Goal: Use online tool/utility: Utilize a website feature to perform a specific function

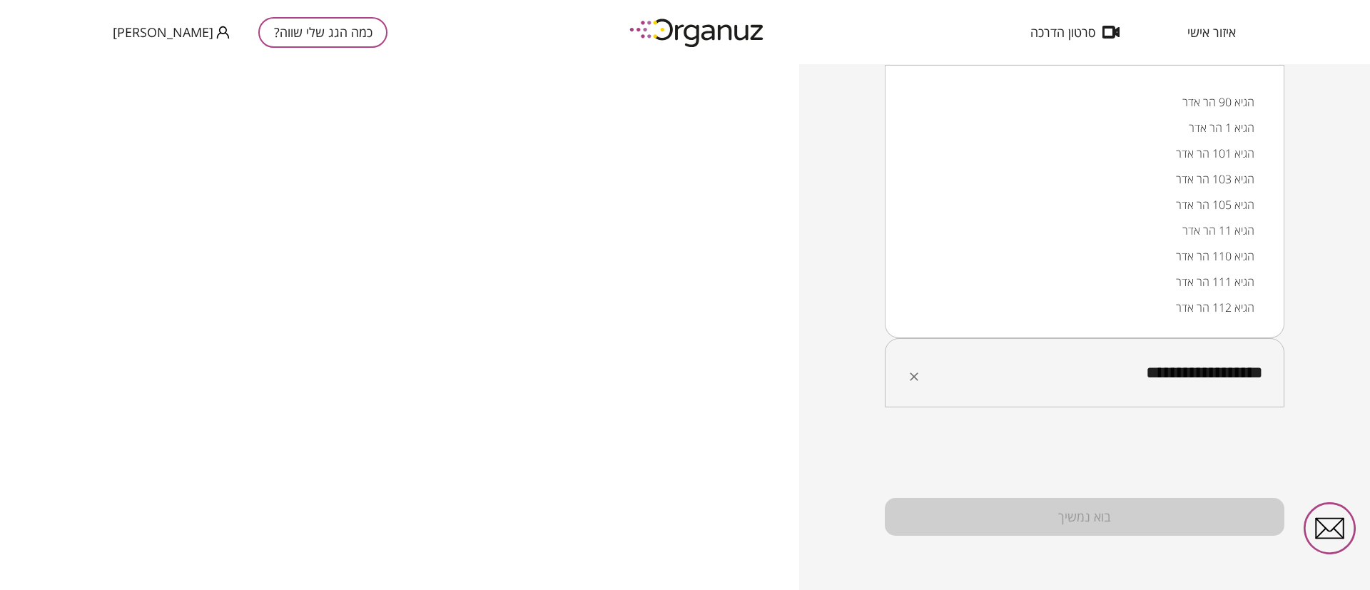
click at [1223, 108] on li "הגיא 90 הר אדר" at bounding box center [1084, 102] width 362 height 26
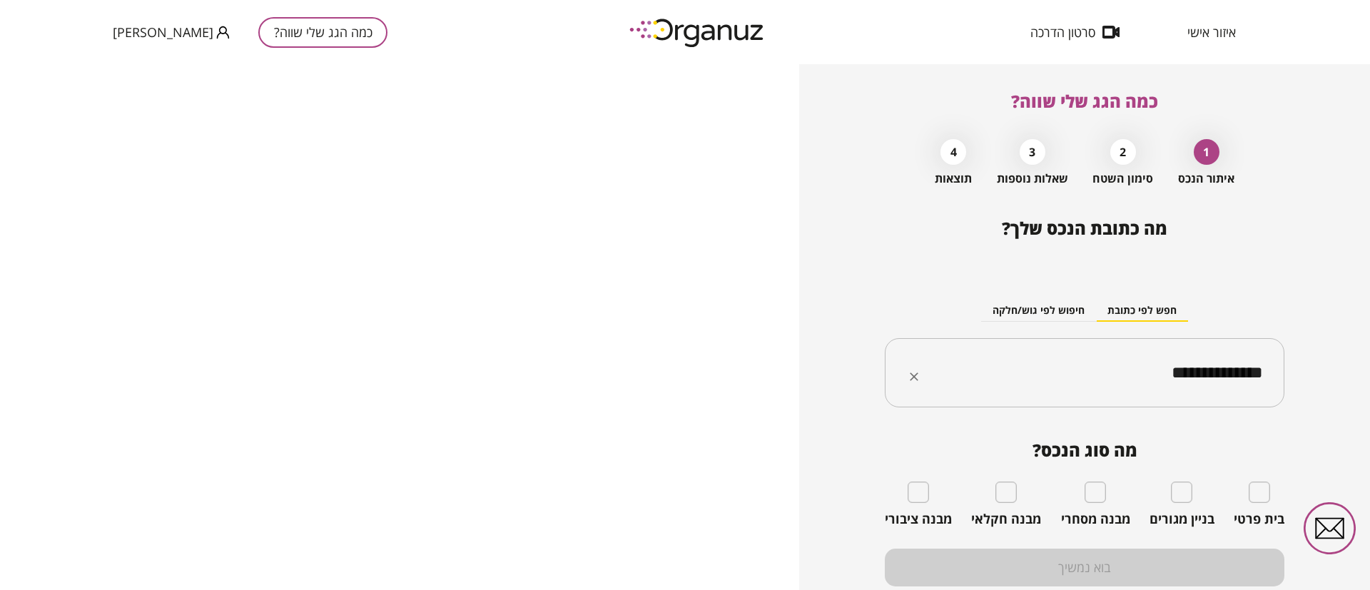
type input "**********"
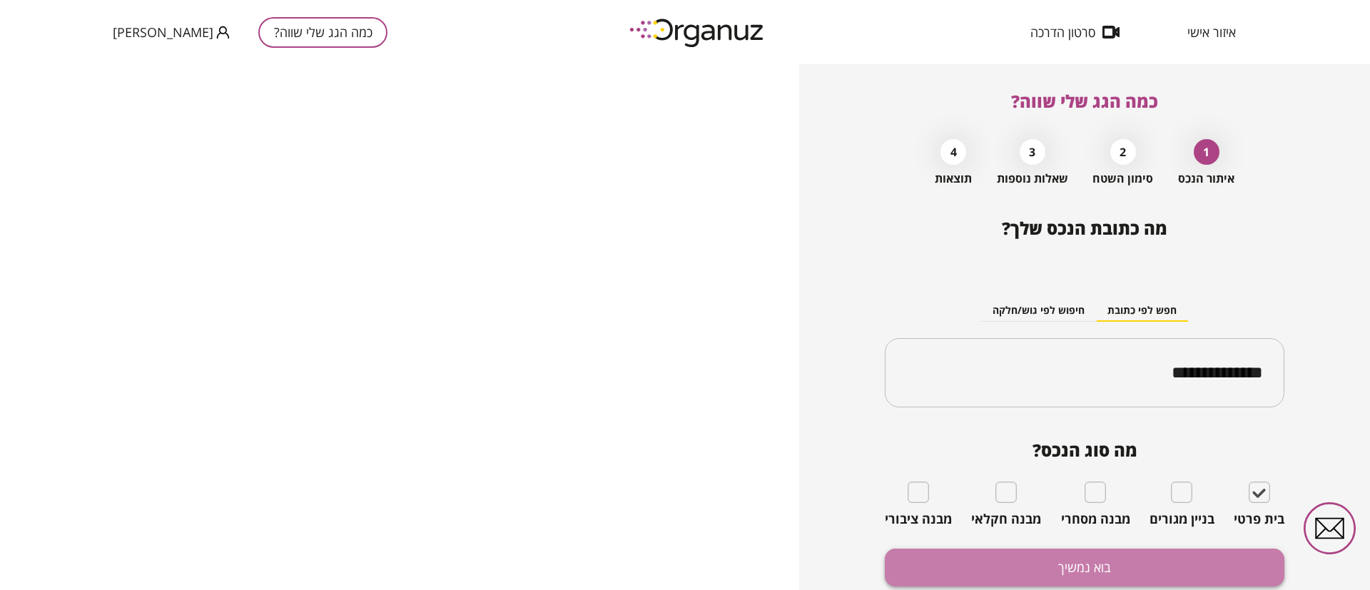
click at [1156, 578] on button "בוא נמשיך" at bounding box center [1084, 568] width 399 height 38
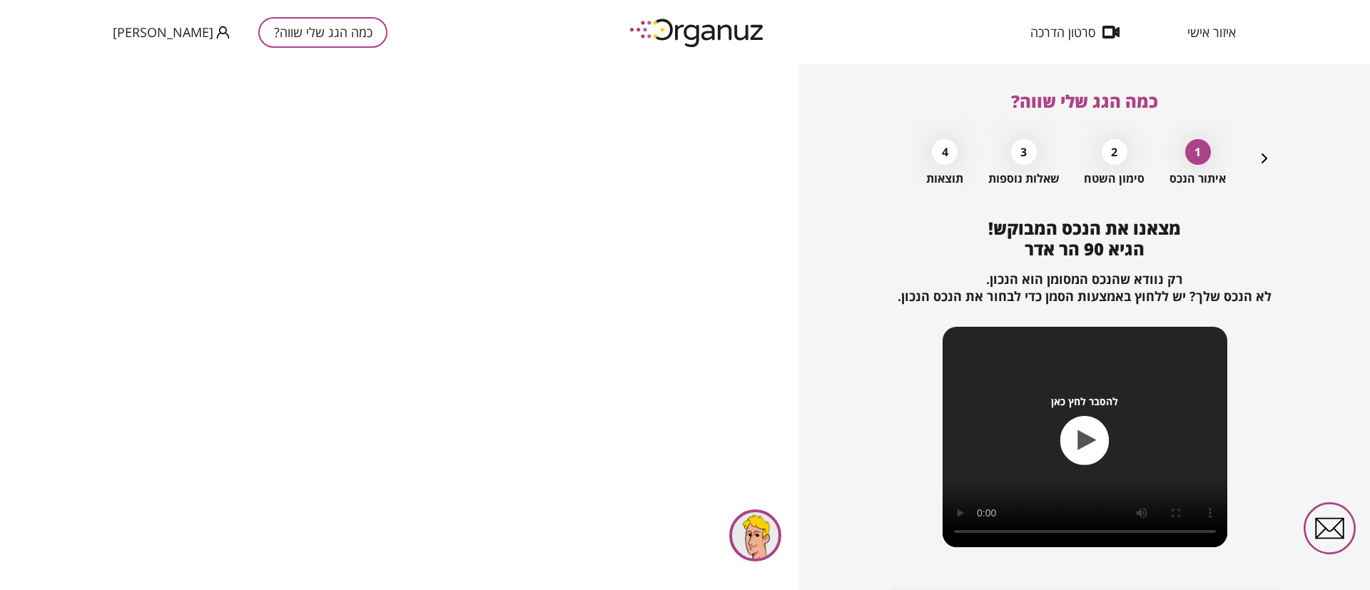
scroll to position [92, 0]
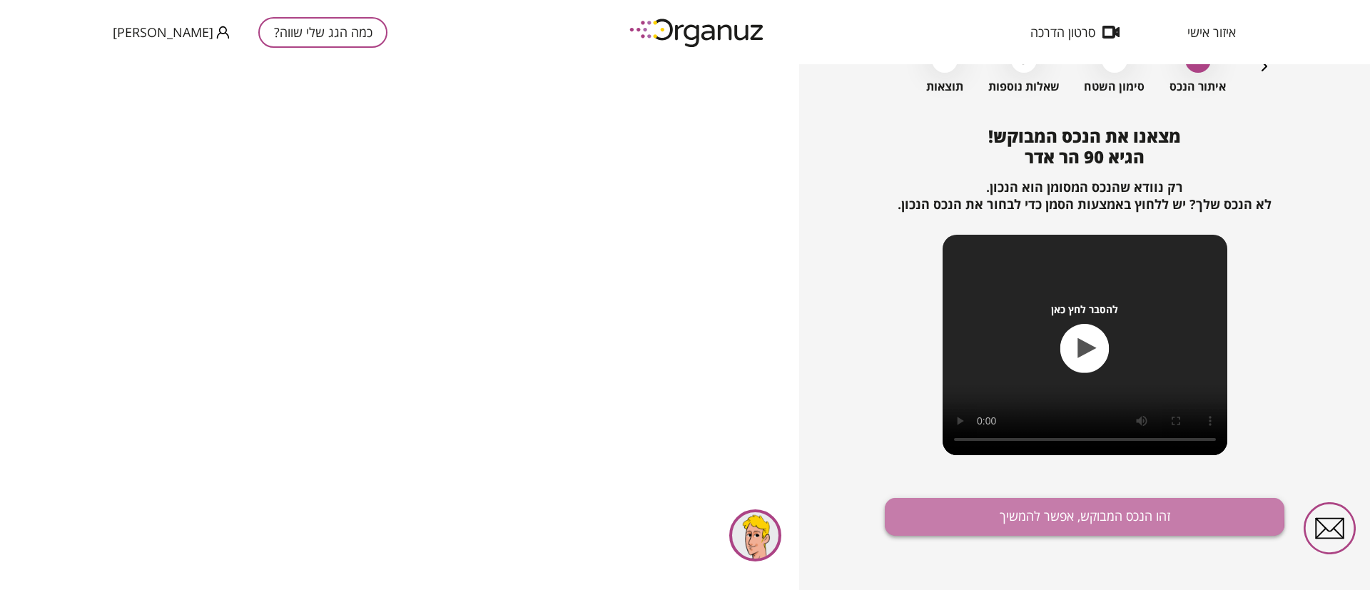
click at [1033, 511] on button "זהו הנכס המבוקש, אפשר להמשיך" at bounding box center [1084, 517] width 399 height 38
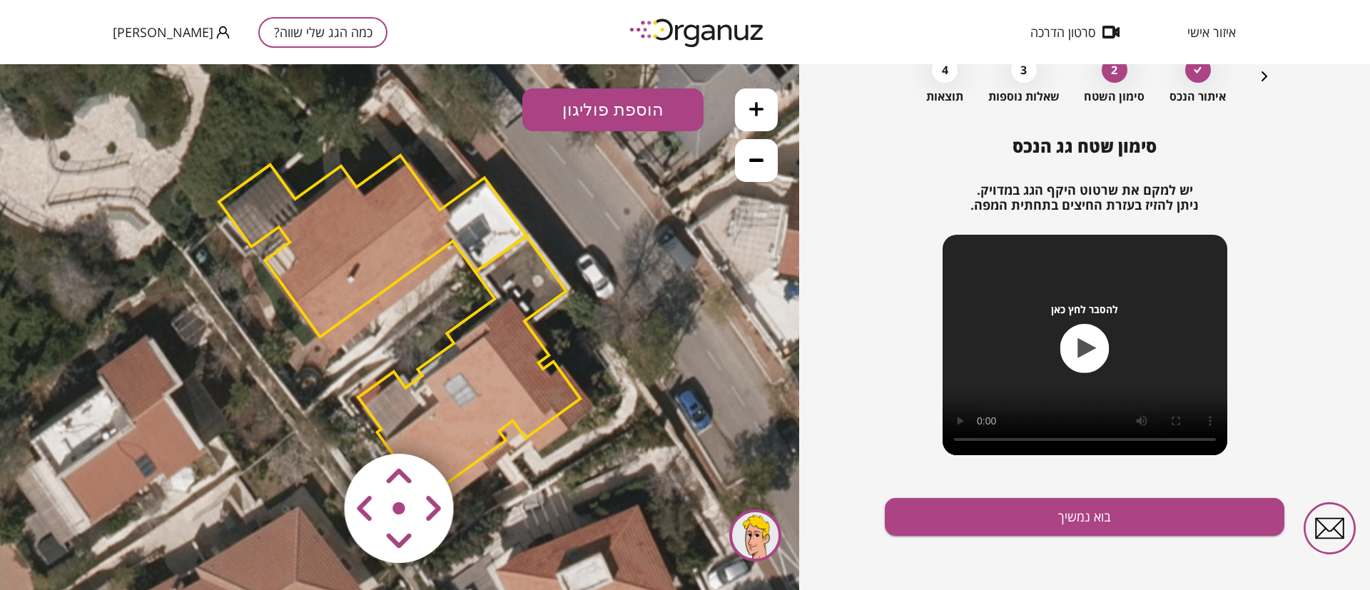
click at [508, 350] on polygon at bounding box center [469, 367] width 222 height 263
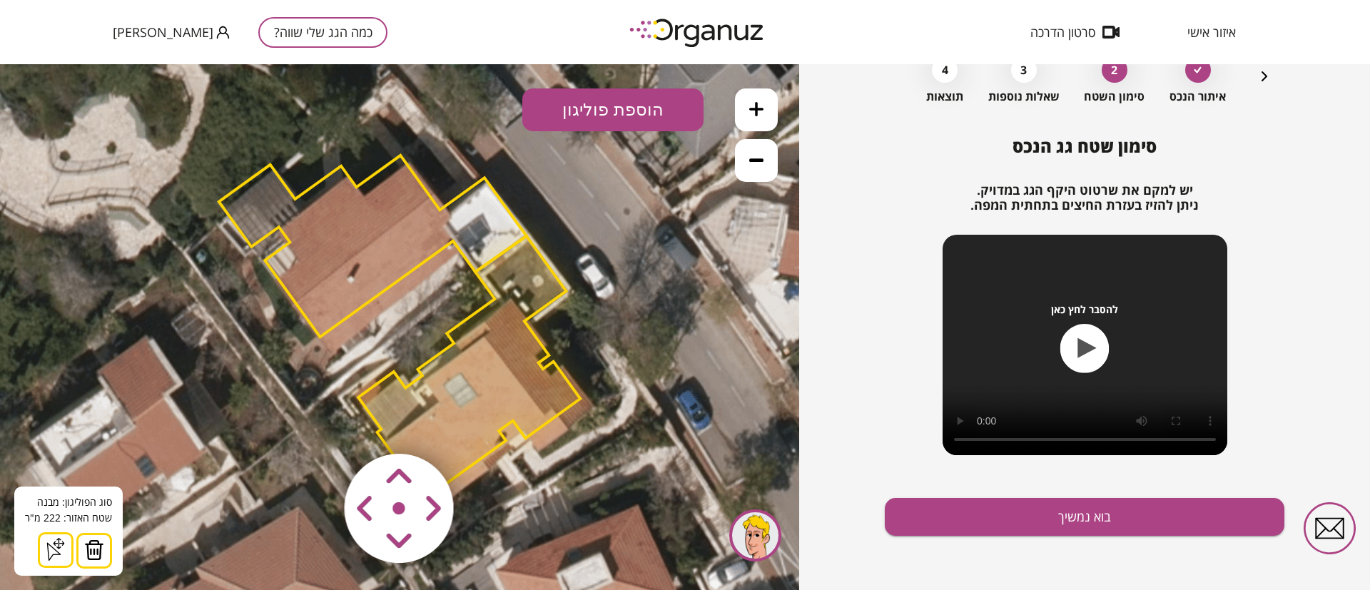
click at [98, 543] on img at bounding box center [94, 549] width 20 height 21
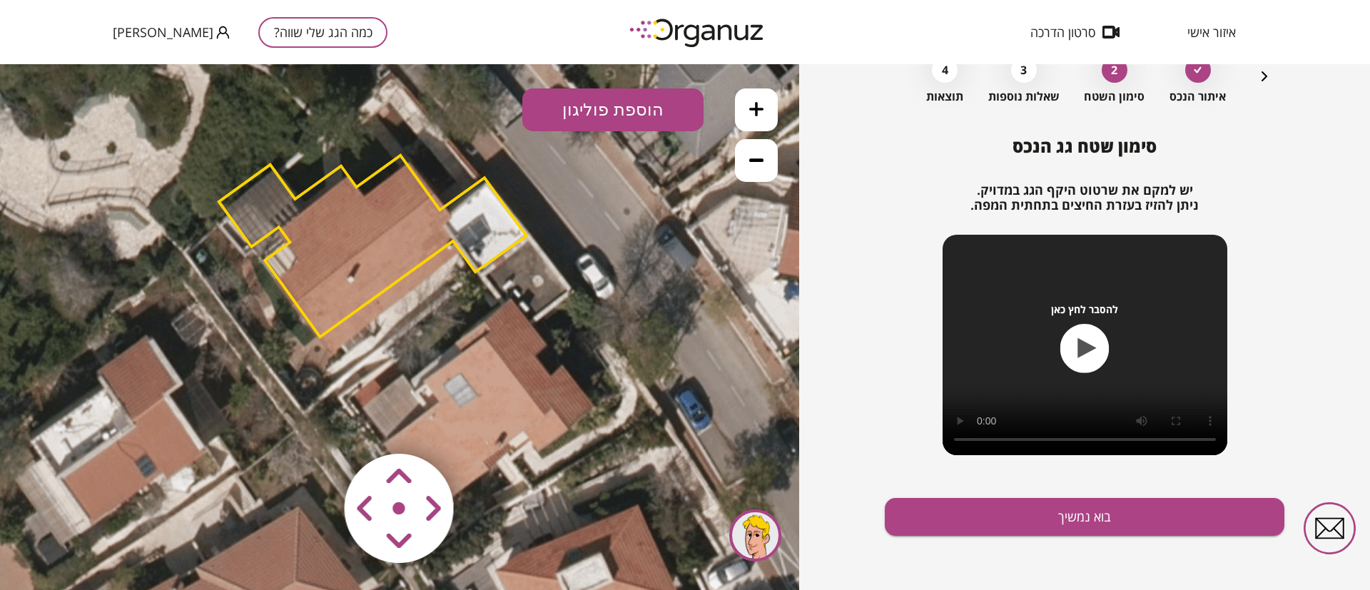
click at [477, 215] on polygon at bounding box center [372, 246] width 307 height 181
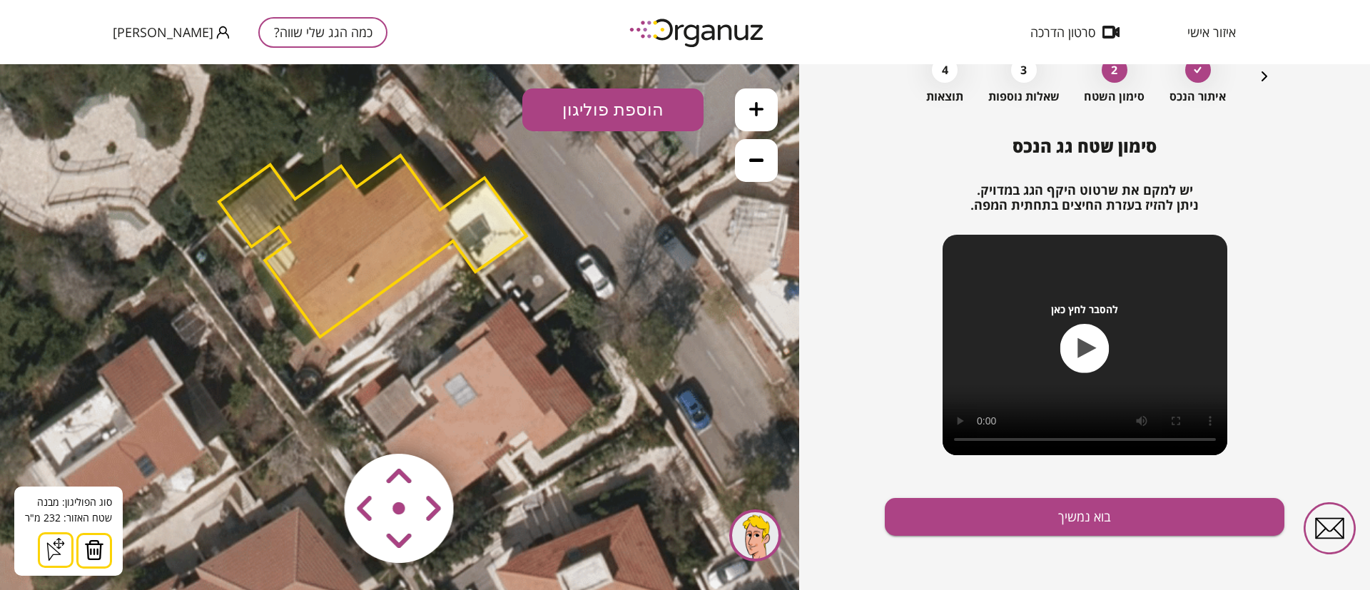
click at [93, 546] on img at bounding box center [94, 549] width 20 height 21
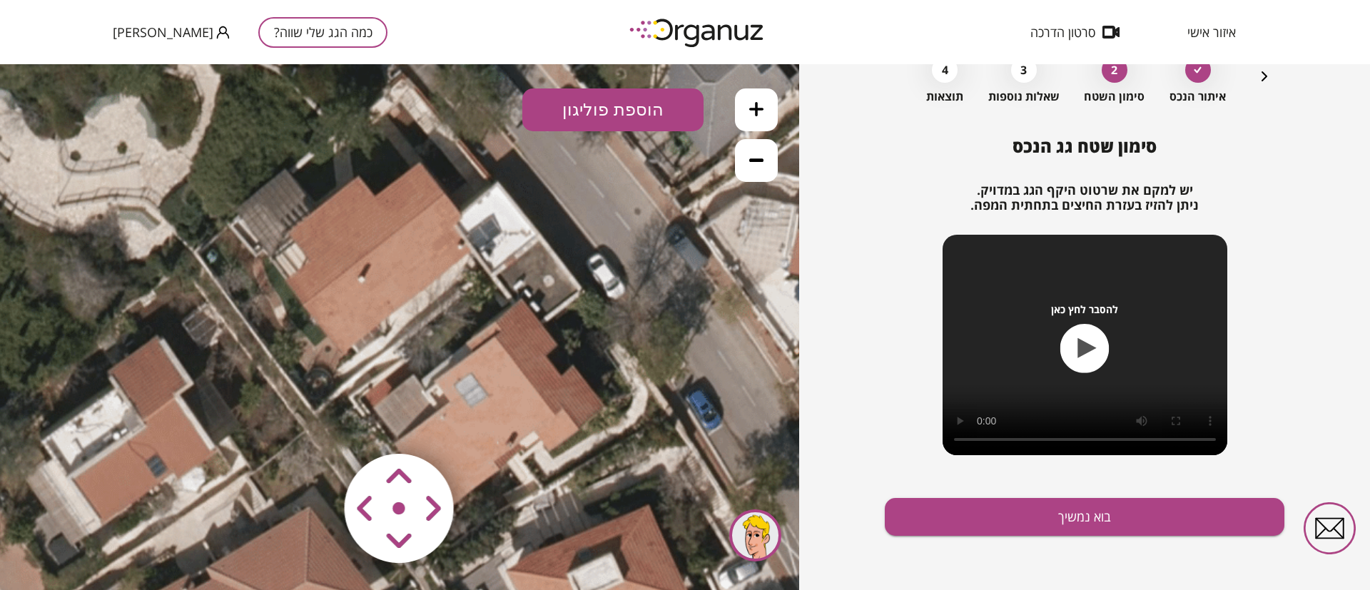
drag, startPoint x: 406, startPoint y: 281, endPoint x: 511, endPoint y: 275, distance: 105.7
click at [511, 275] on icon at bounding box center [411, 329] width 1124 height 1124
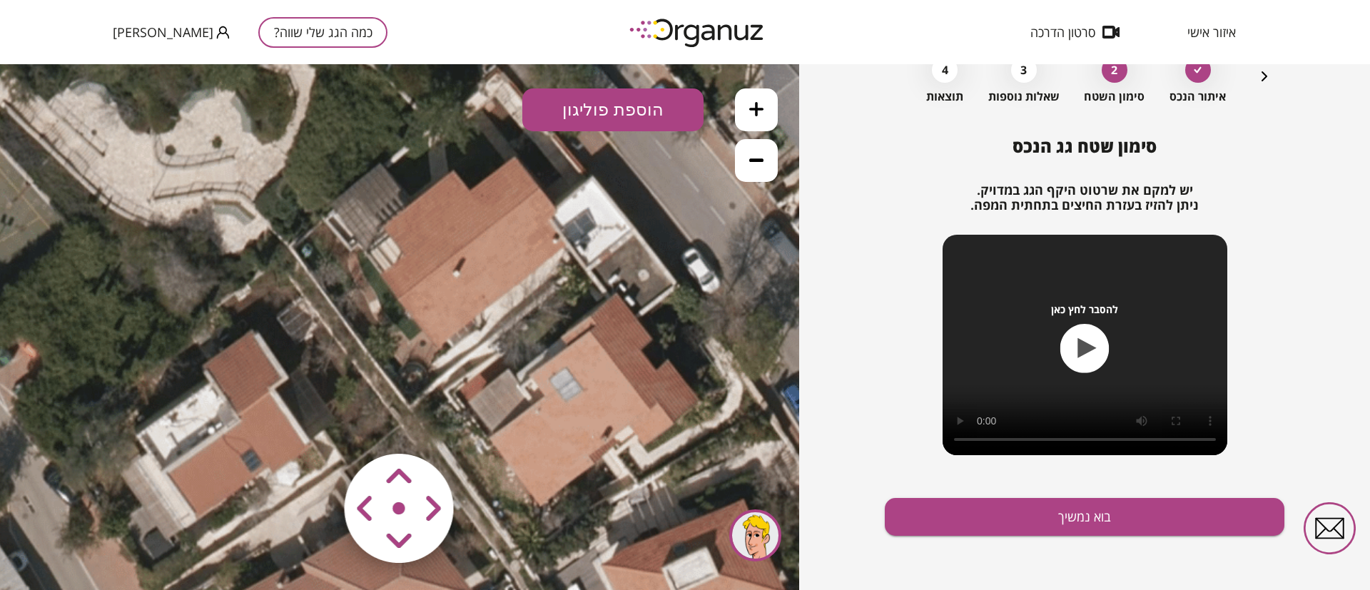
click at [639, 102] on button "הוספת פוליגון" at bounding box center [612, 109] width 181 height 43
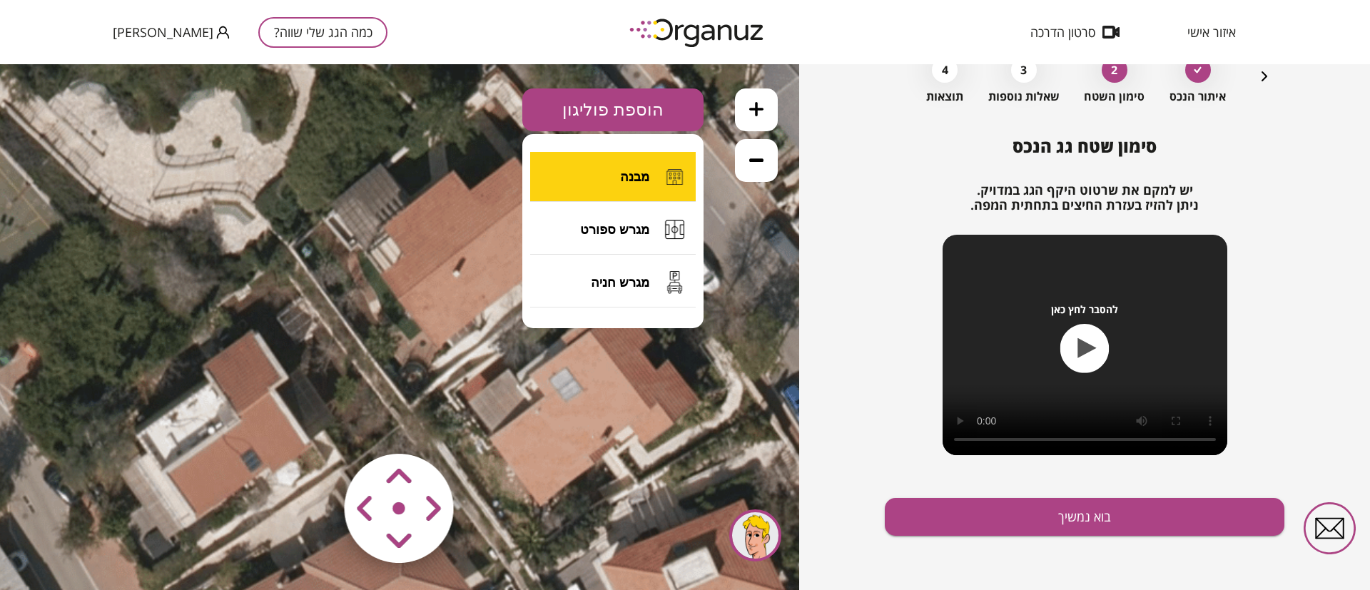
click at [645, 170] on span "מבנה" at bounding box center [634, 177] width 29 height 16
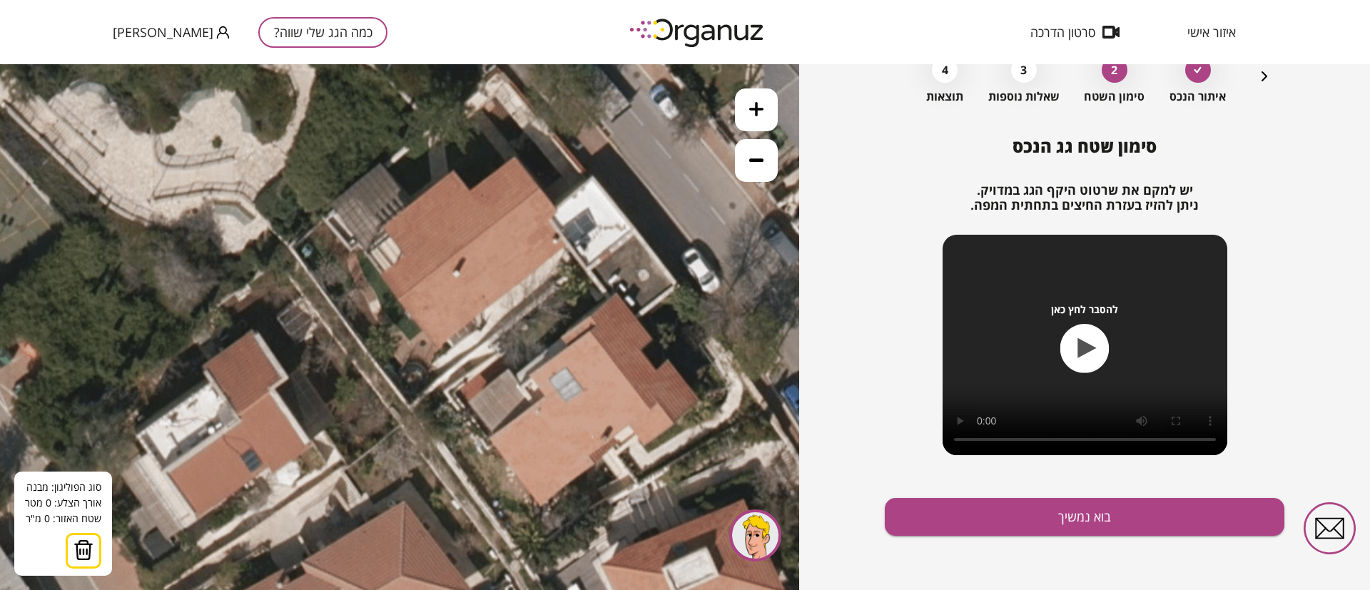
click at [751, 113] on icon at bounding box center [756, 109] width 14 height 14
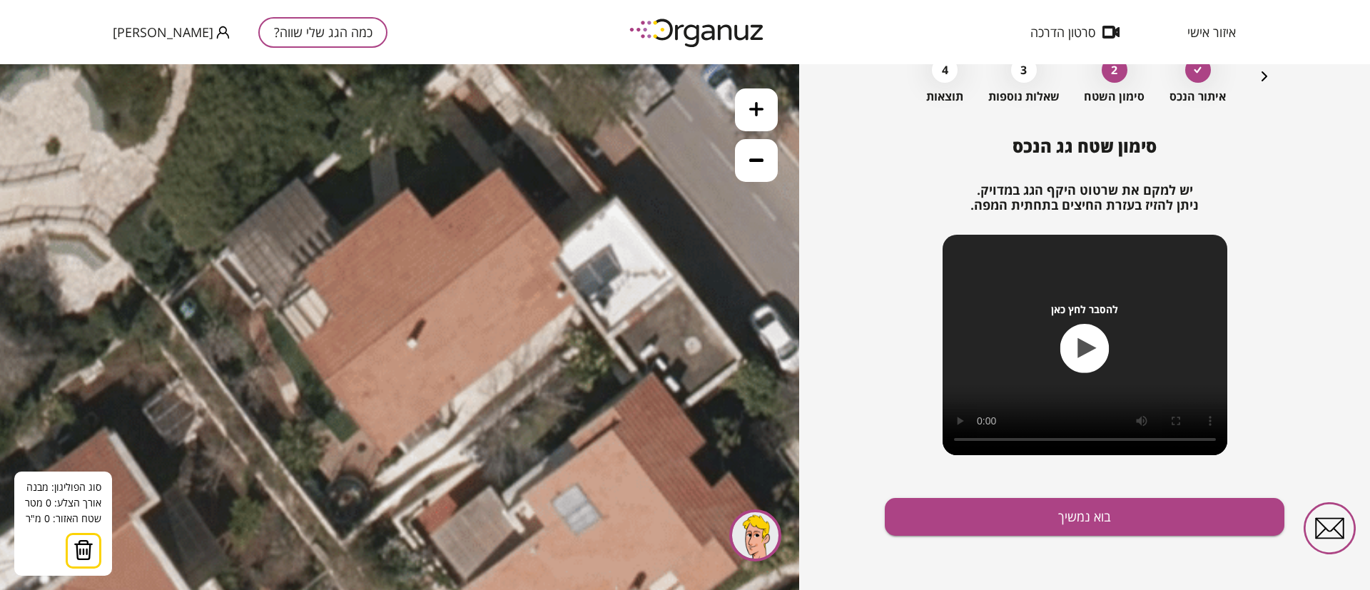
drag, startPoint x: 585, startPoint y: 250, endPoint x: 532, endPoint y: 323, distance: 89.9
click at [528, 339] on icon at bounding box center [486, 419] width 1686 height 1686
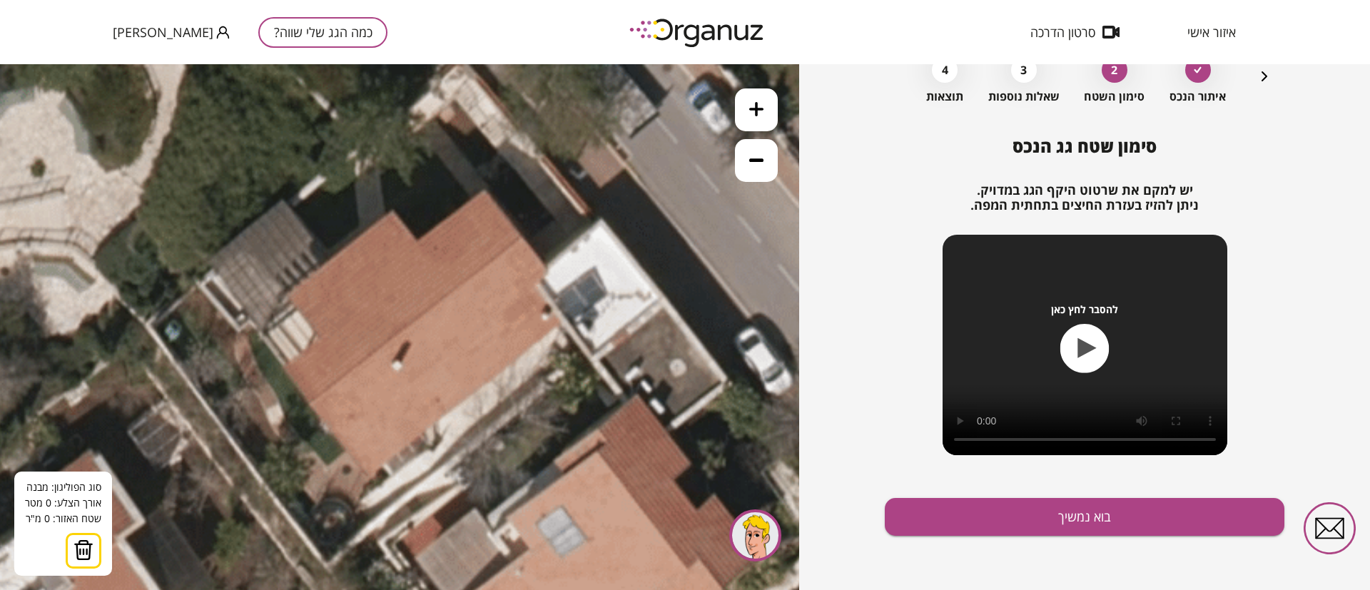
drag, startPoint x: 765, startPoint y: 102, endPoint x: 728, endPoint y: 140, distance: 53.0
click at [765, 102] on button at bounding box center [756, 109] width 43 height 43
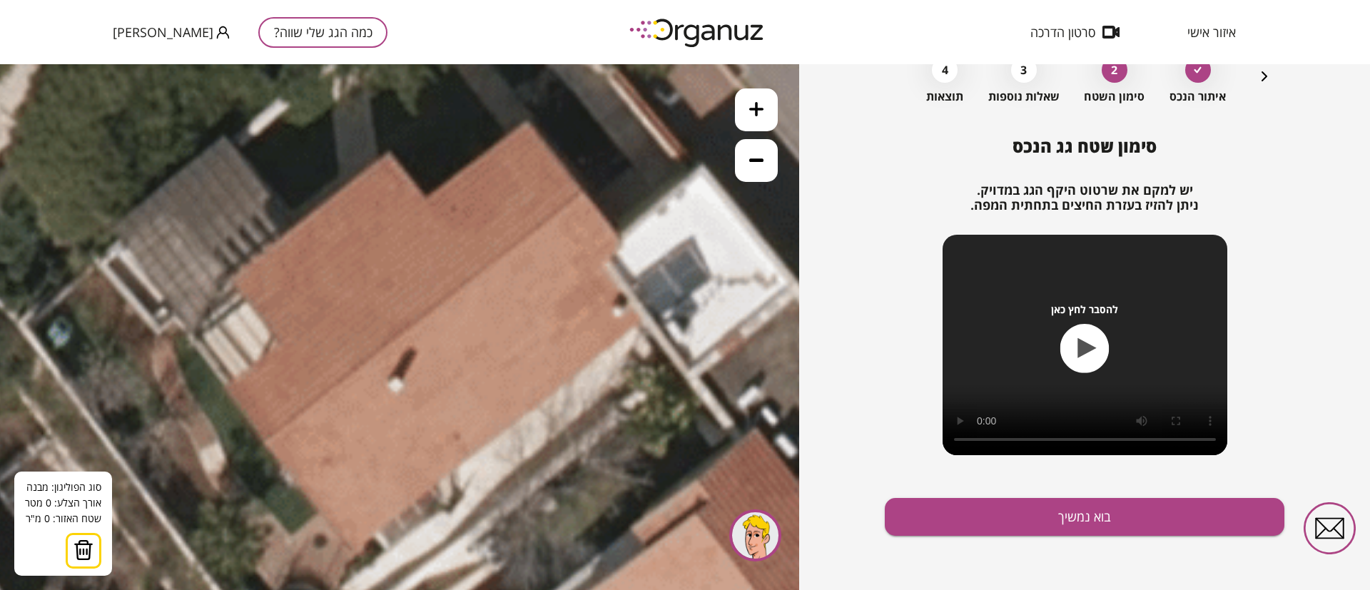
click at [583, 190] on icon at bounding box center [506, 497] width 2528 height 2528
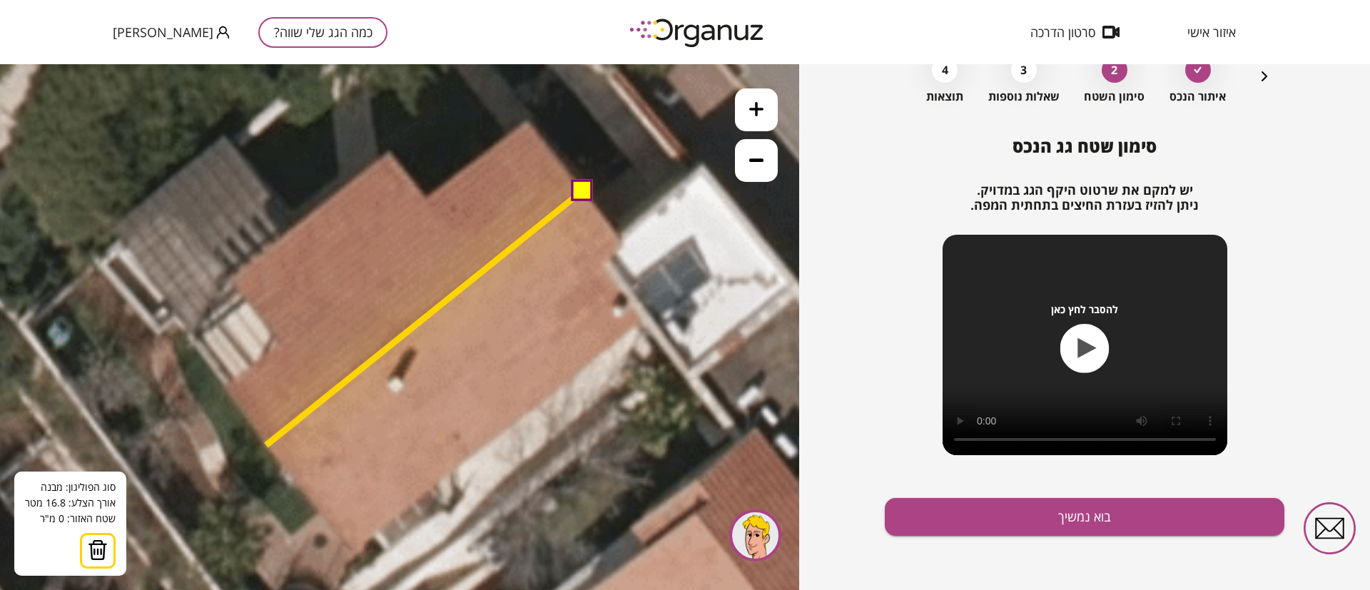
click at [266, 445] on icon at bounding box center [506, 497] width 2528 height 2528
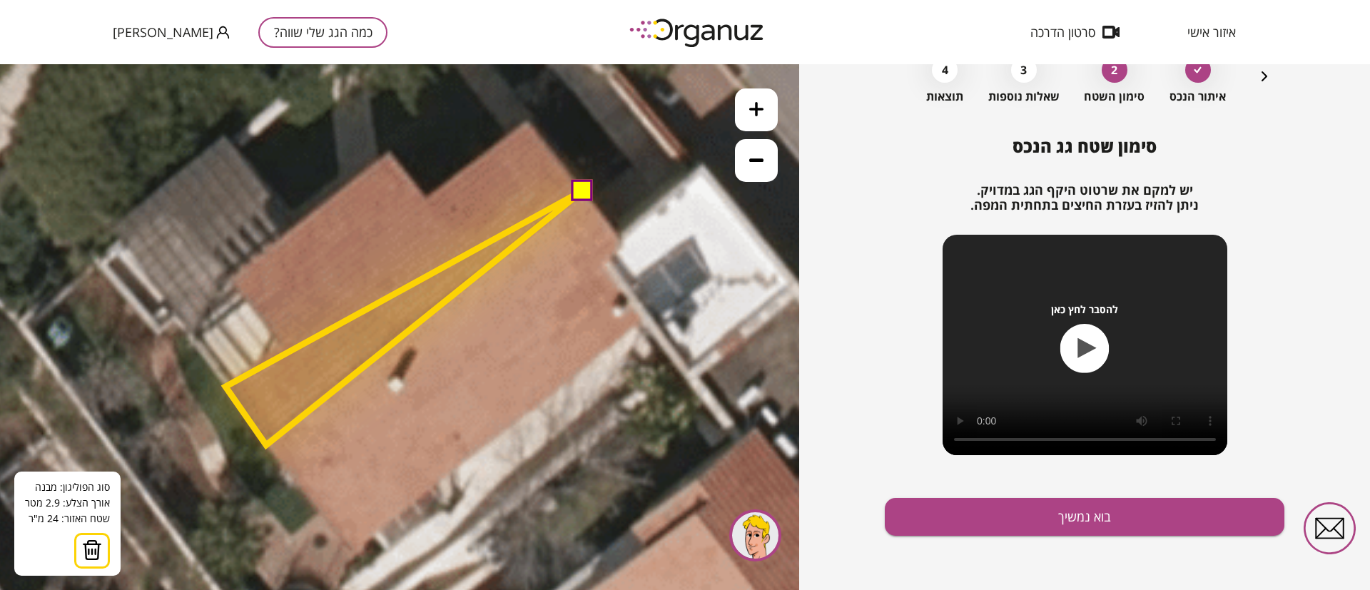
click at [225, 387] on polygon at bounding box center [403, 317] width 357 height 255
click at [287, 342] on polygon at bounding box center [403, 317] width 357 height 255
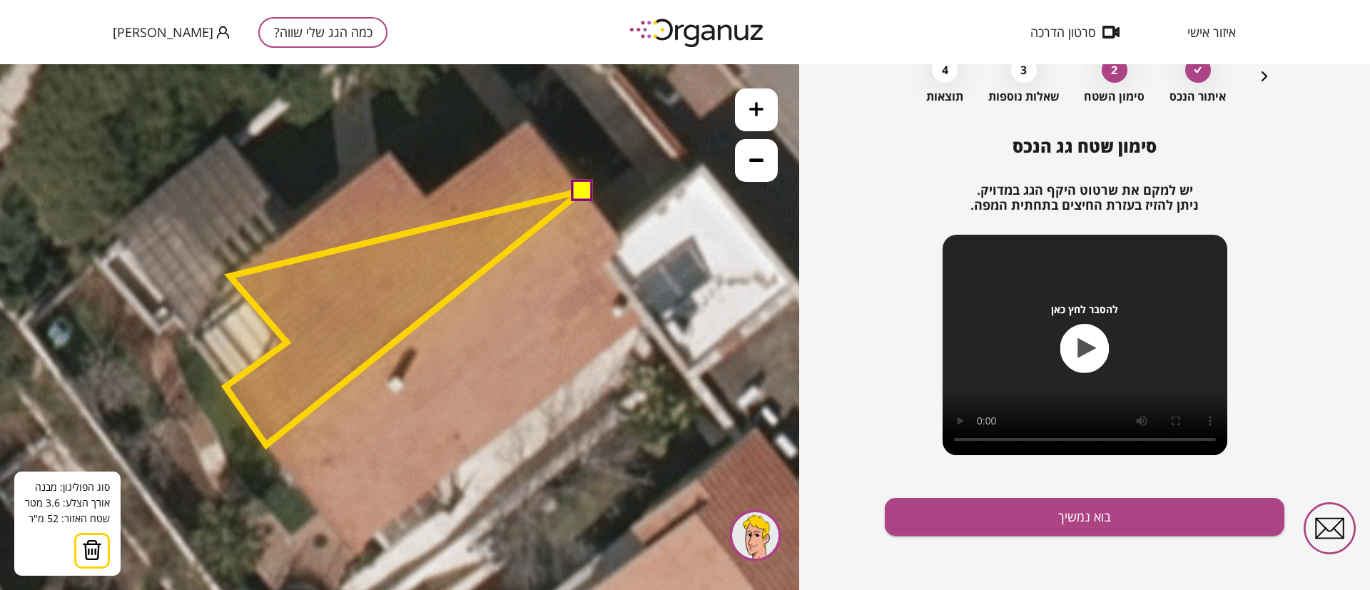
click at [230, 276] on polygon at bounding box center [403, 317] width 357 height 255
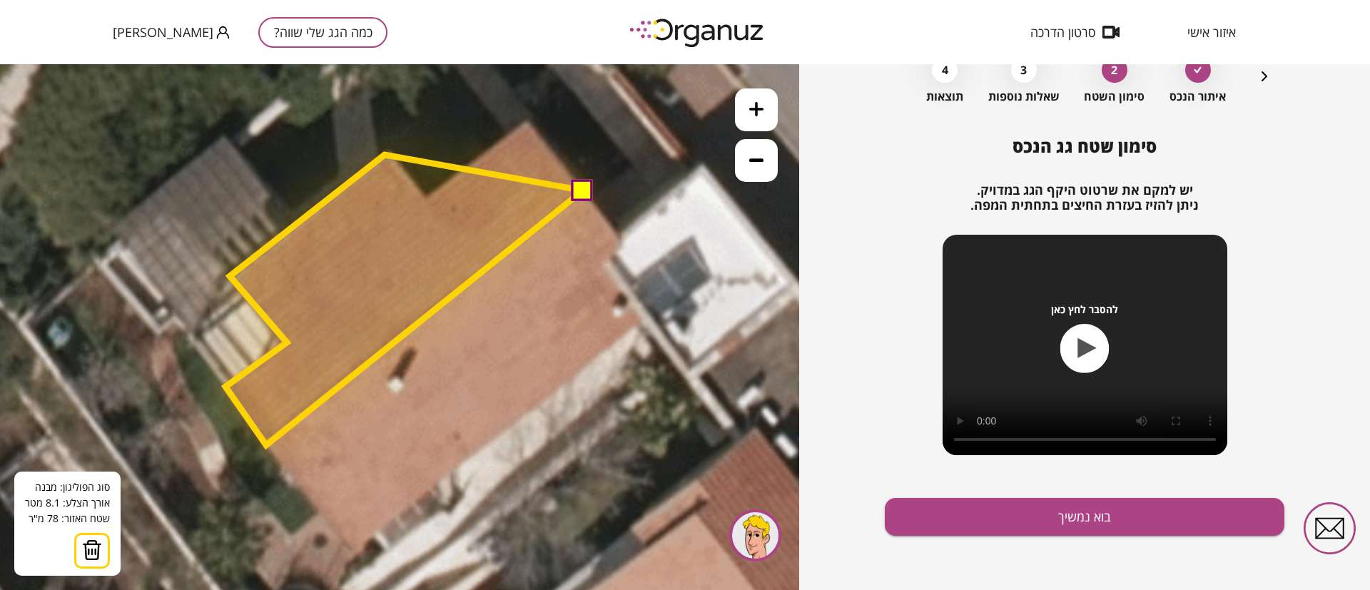
click at [384, 155] on polygon at bounding box center [403, 300] width 357 height 290
click at [429, 201] on polygon at bounding box center [403, 300] width 357 height 290
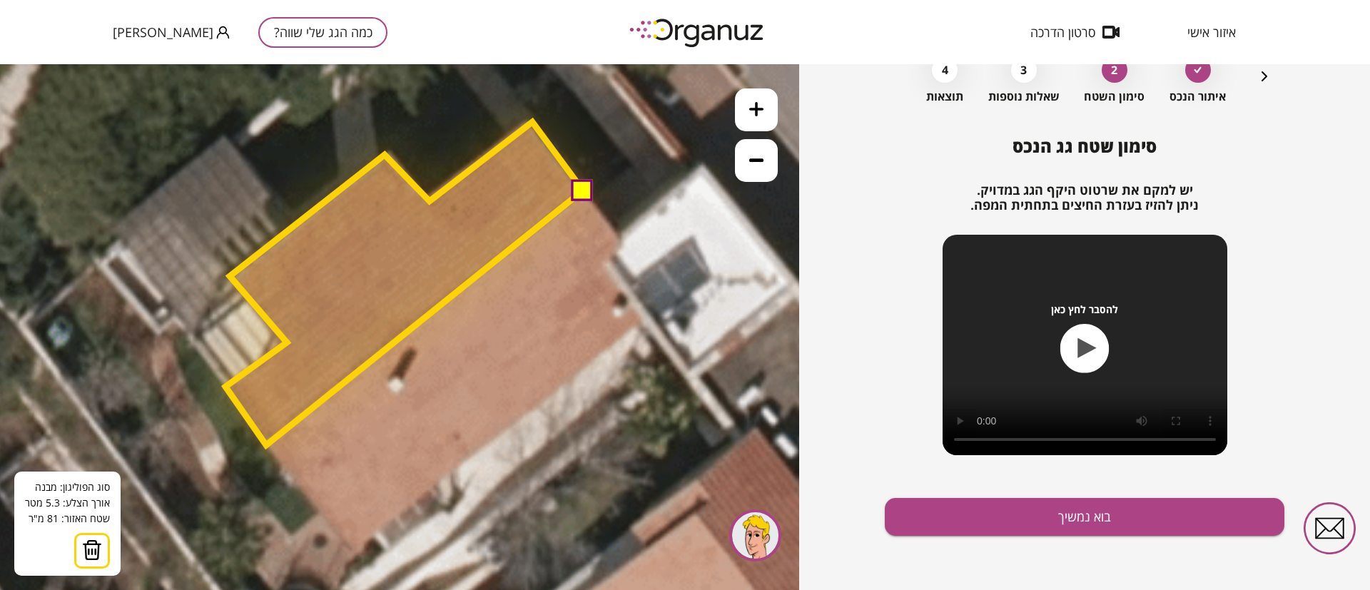
click at [532, 122] on polygon at bounding box center [403, 283] width 357 height 323
click at [579, 192] on button at bounding box center [581, 188] width 21 height 21
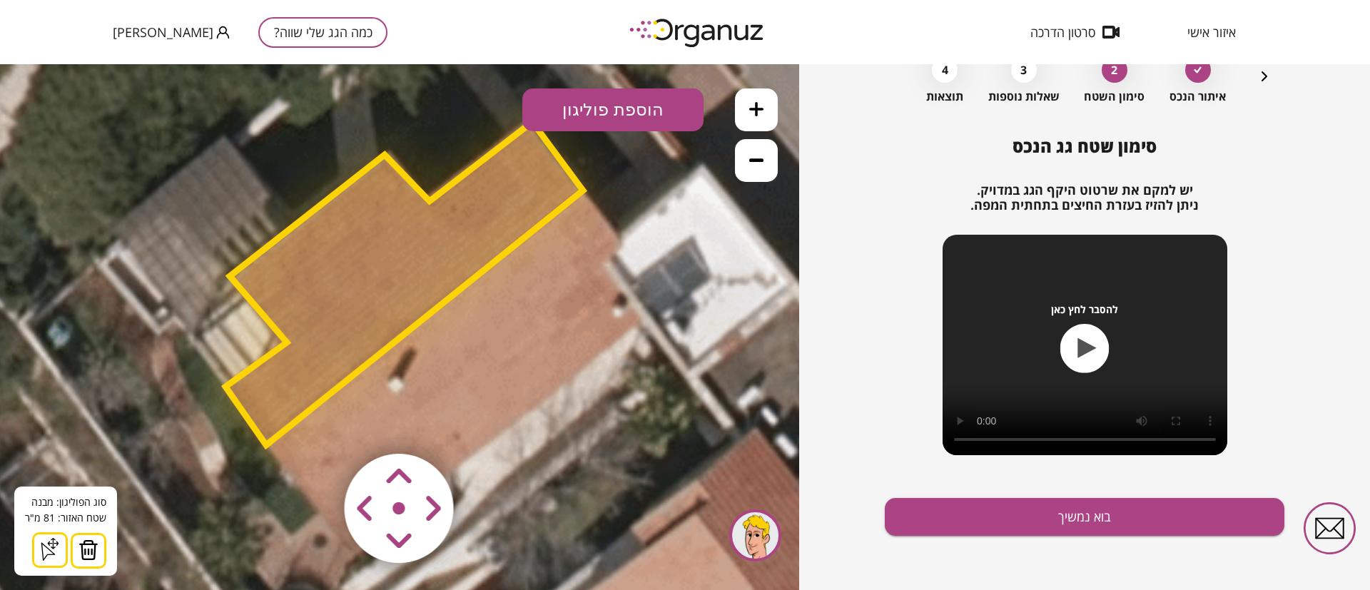
click at [639, 103] on button "הוספת פוליגון" at bounding box center [612, 109] width 181 height 43
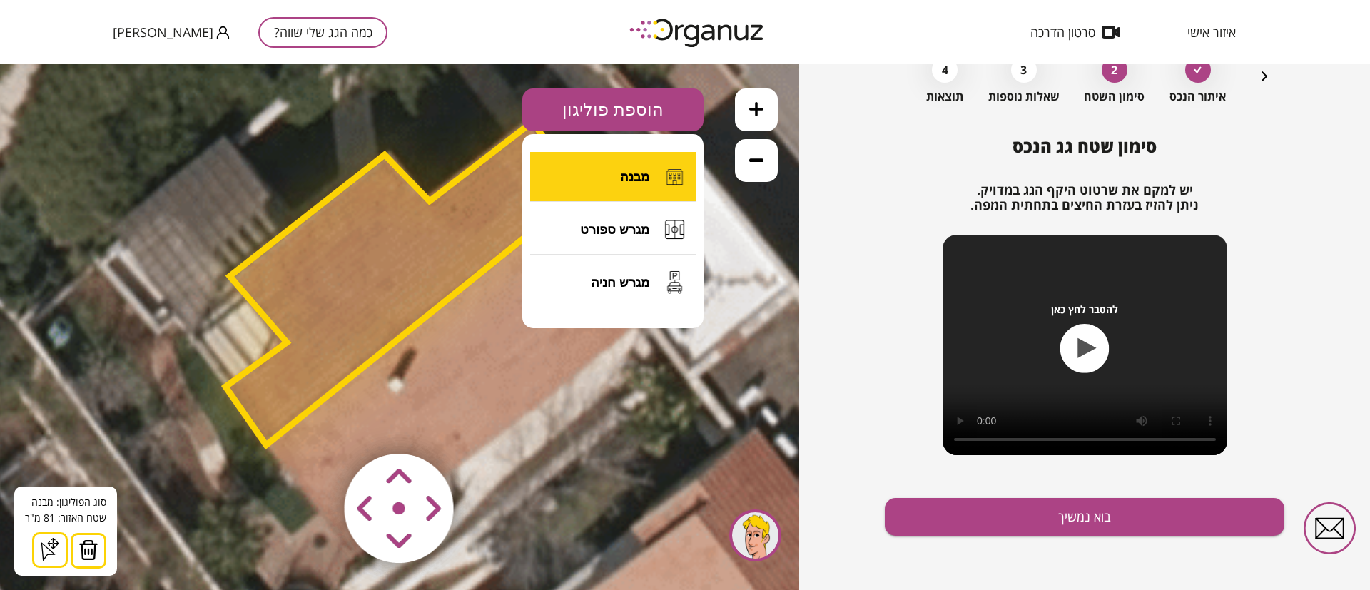
click at [631, 159] on button "מבנה" at bounding box center [612, 177] width 165 height 50
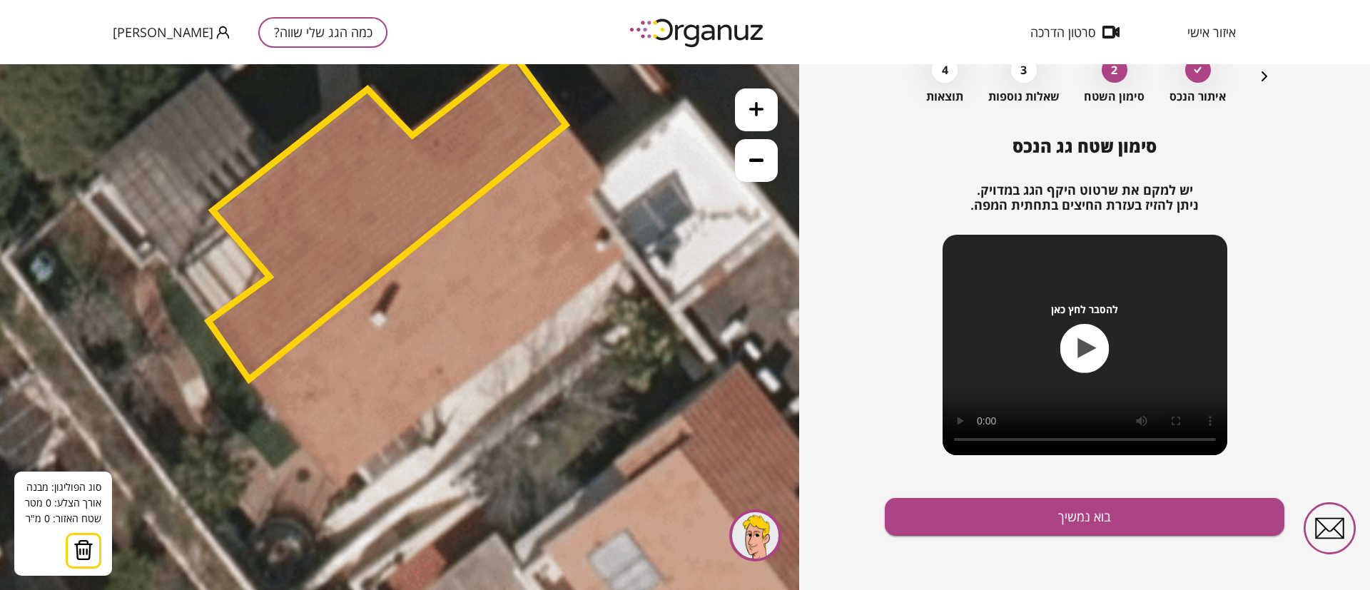
drag, startPoint x: 609, startPoint y: 302, endPoint x: 592, endPoint y: 235, distance: 69.2
click at [592, 235] on icon at bounding box center [489, 432] width 2528 height 2528
click at [566, 124] on polygon at bounding box center [386, 216] width 357 height 323
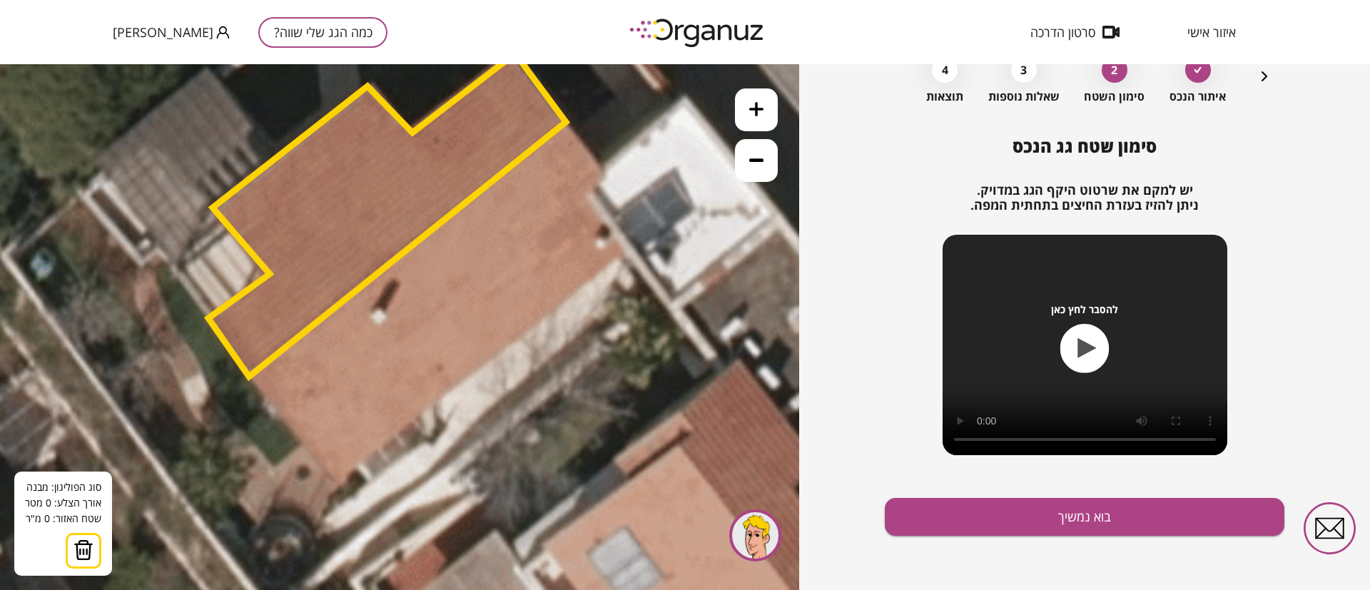
click at [564, 123] on polygon at bounding box center [386, 215] width 357 height 323
click at [607, 173] on icon at bounding box center [489, 429] width 2528 height 2528
click at [579, 201] on polygon at bounding box center [585, 162] width 43 height 78
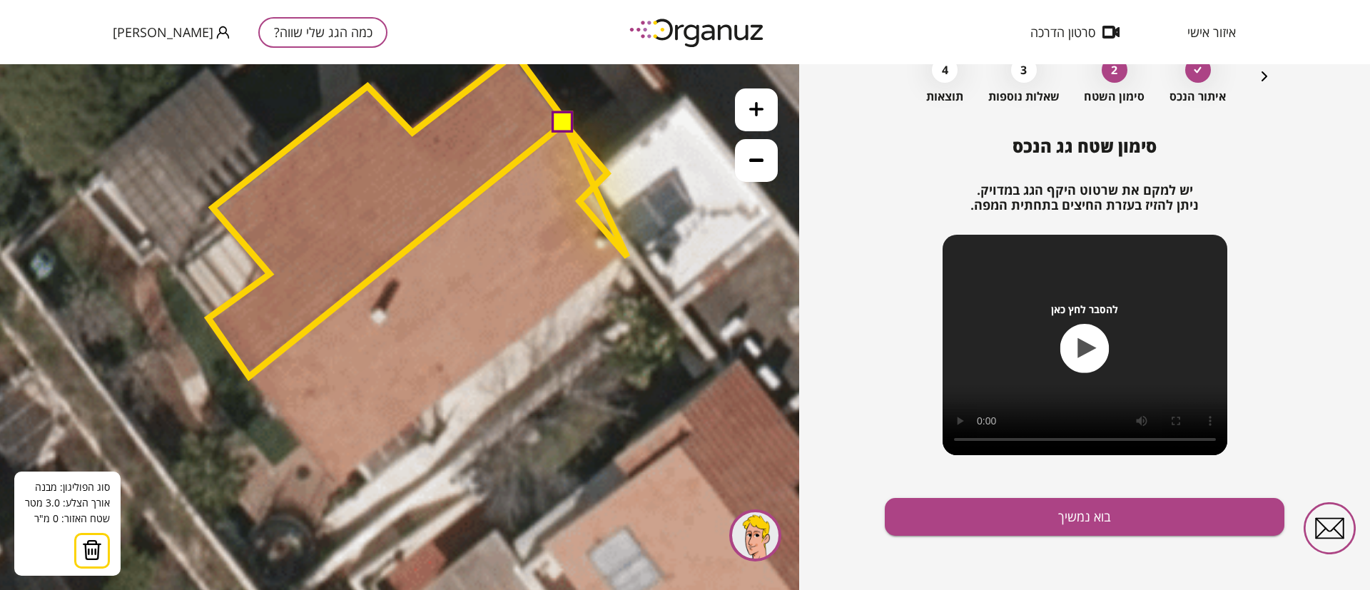
click at [627, 257] on polygon at bounding box center [595, 189] width 63 height 133
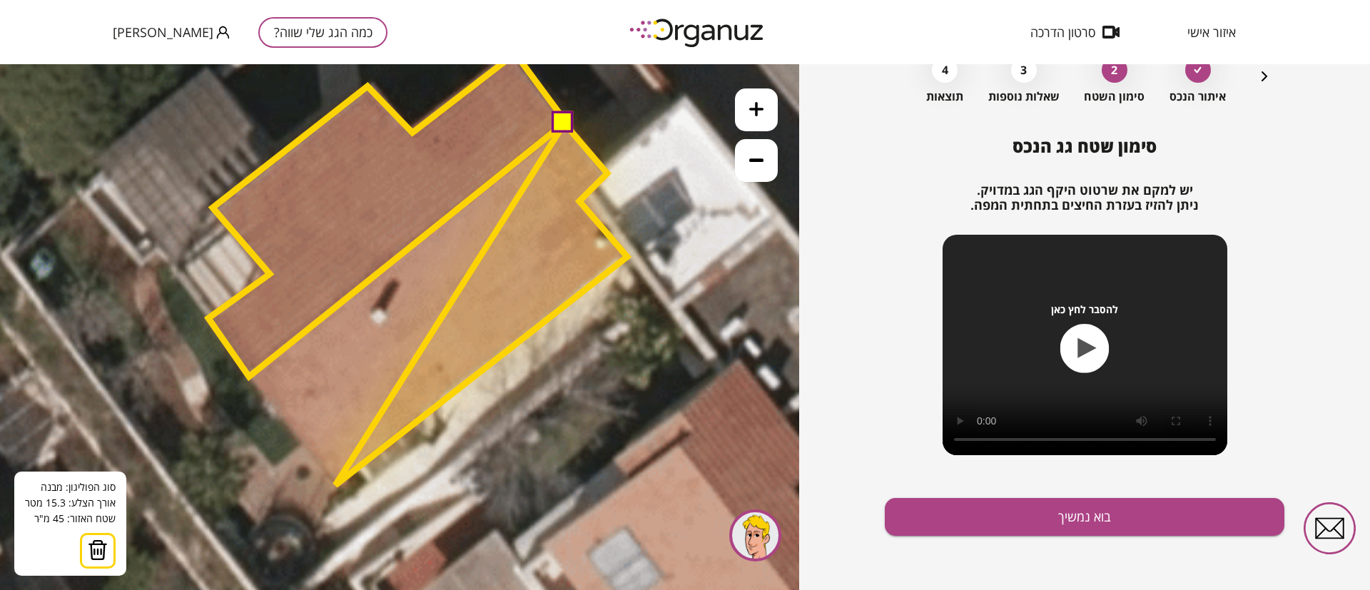
click at [335, 485] on polygon at bounding box center [481, 304] width 292 height 362
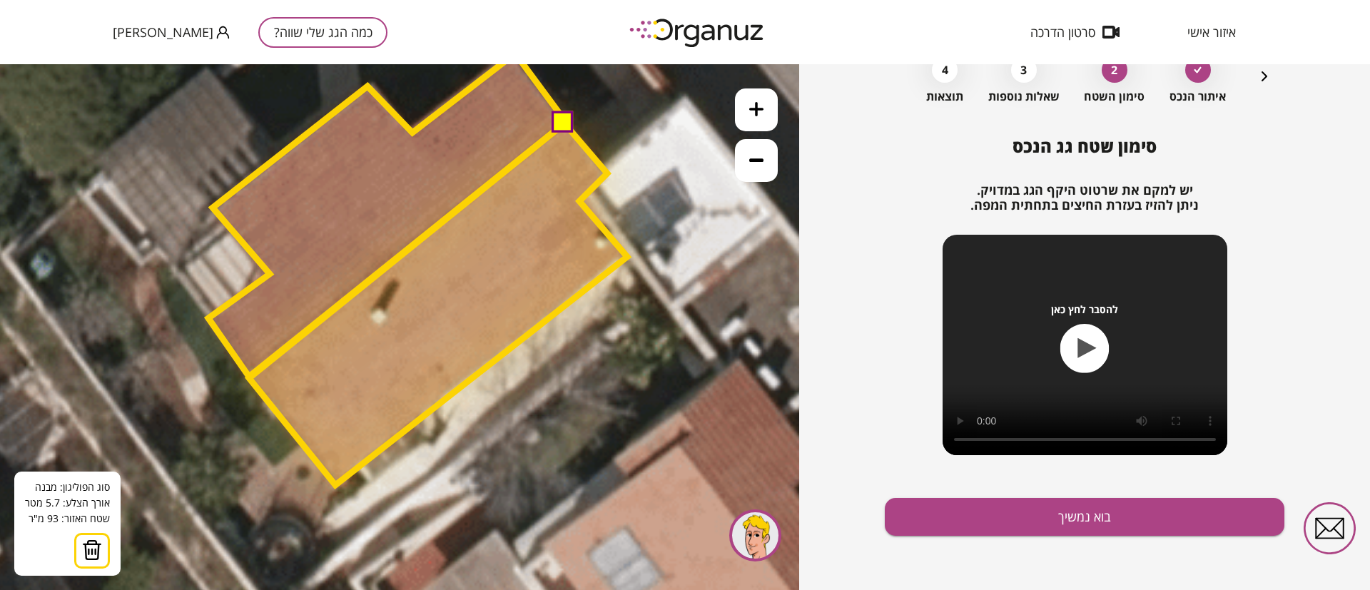
click at [249, 378] on polygon at bounding box center [438, 304] width 378 height 362
click at [560, 121] on button at bounding box center [562, 121] width 21 height 21
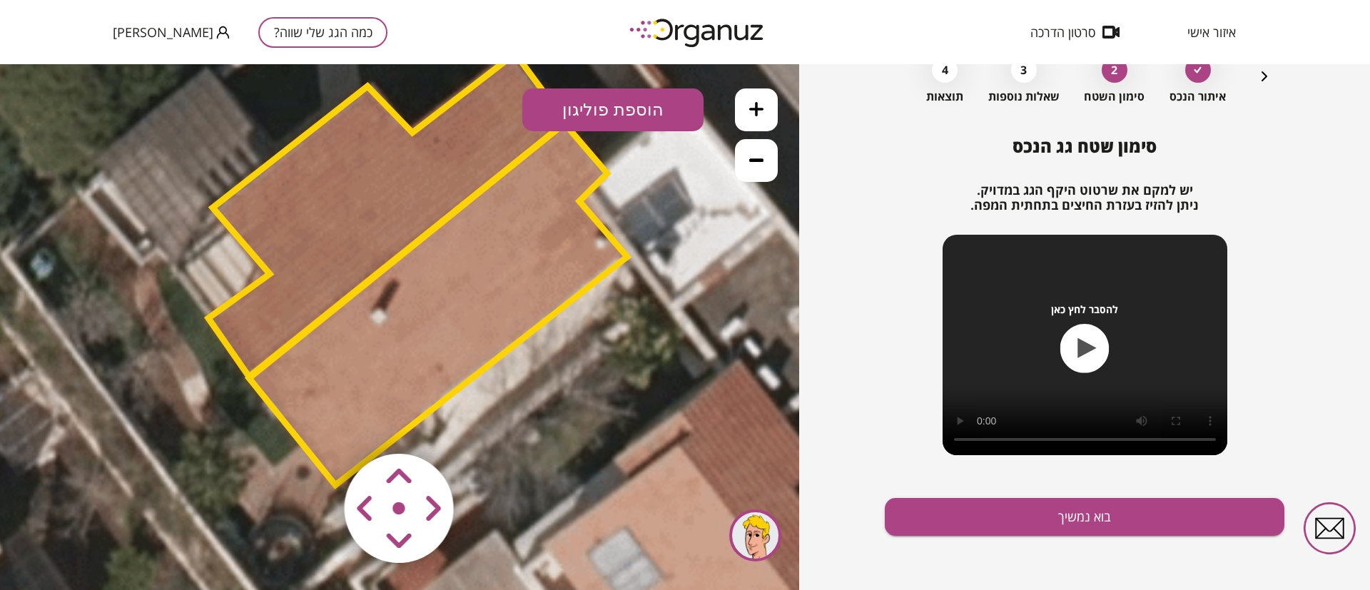
click at [539, 225] on polygon at bounding box center [438, 304] width 378 height 362
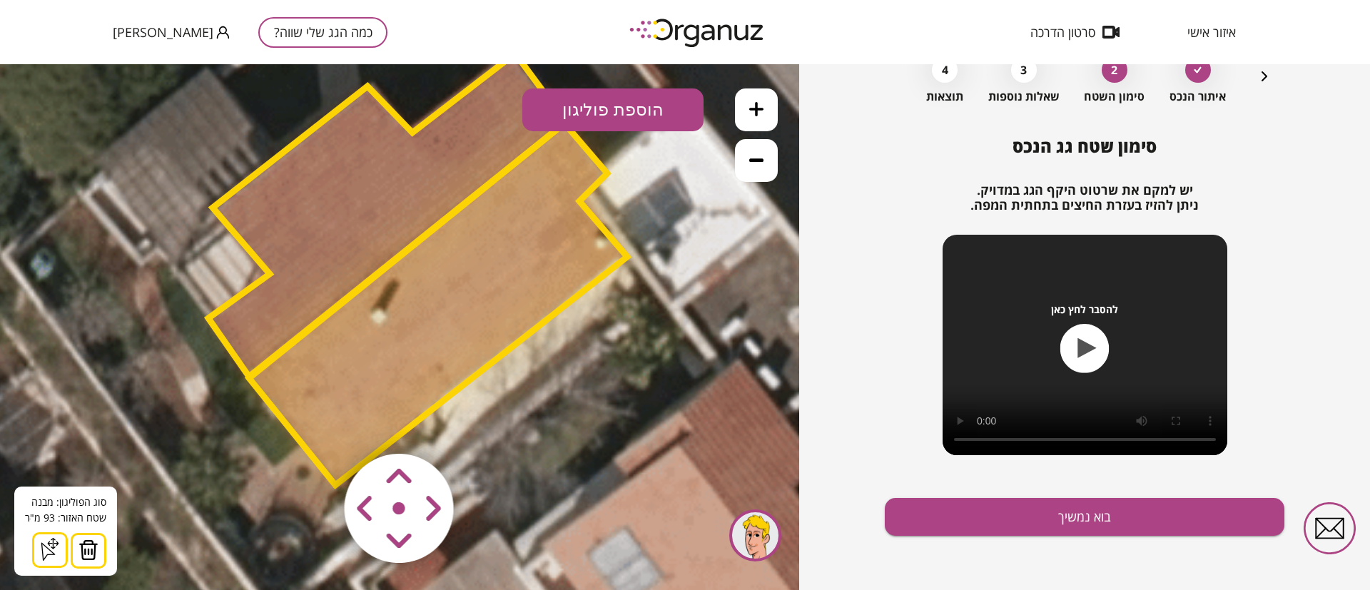
click at [757, 165] on icon at bounding box center [756, 160] width 14 height 14
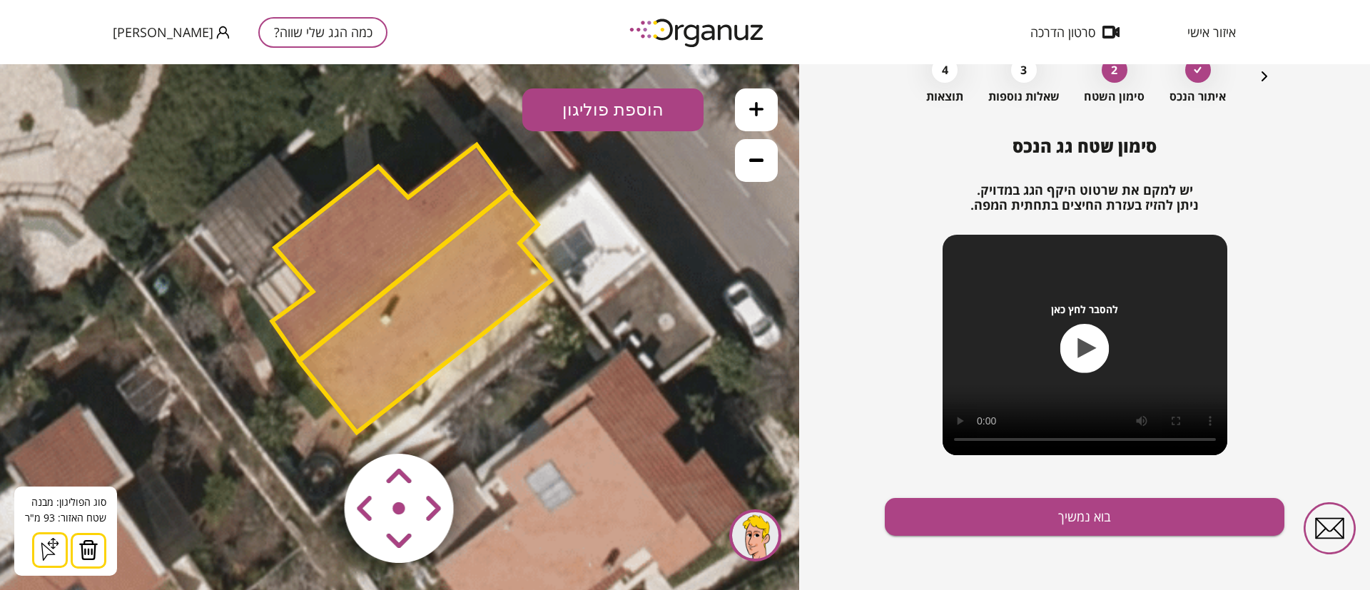
click at [747, 163] on button at bounding box center [756, 160] width 43 height 43
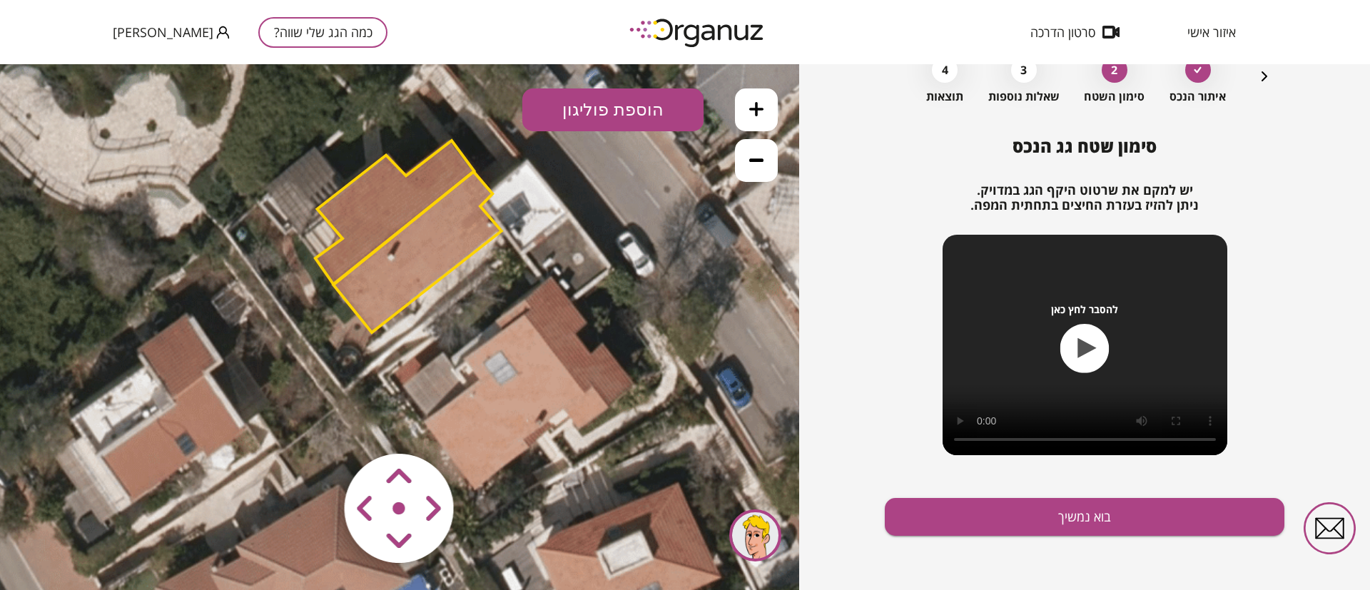
drag, startPoint x: 626, startPoint y: 353, endPoint x: 627, endPoint y: 288, distance: 64.9
click at [627, 288] on icon at bounding box center [440, 307] width 1124 height 1124
click at [459, 241] on polygon at bounding box center [417, 252] width 168 height 161
click at [445, 240] on polygon at bounding box center [416, 252] width 168 height 161
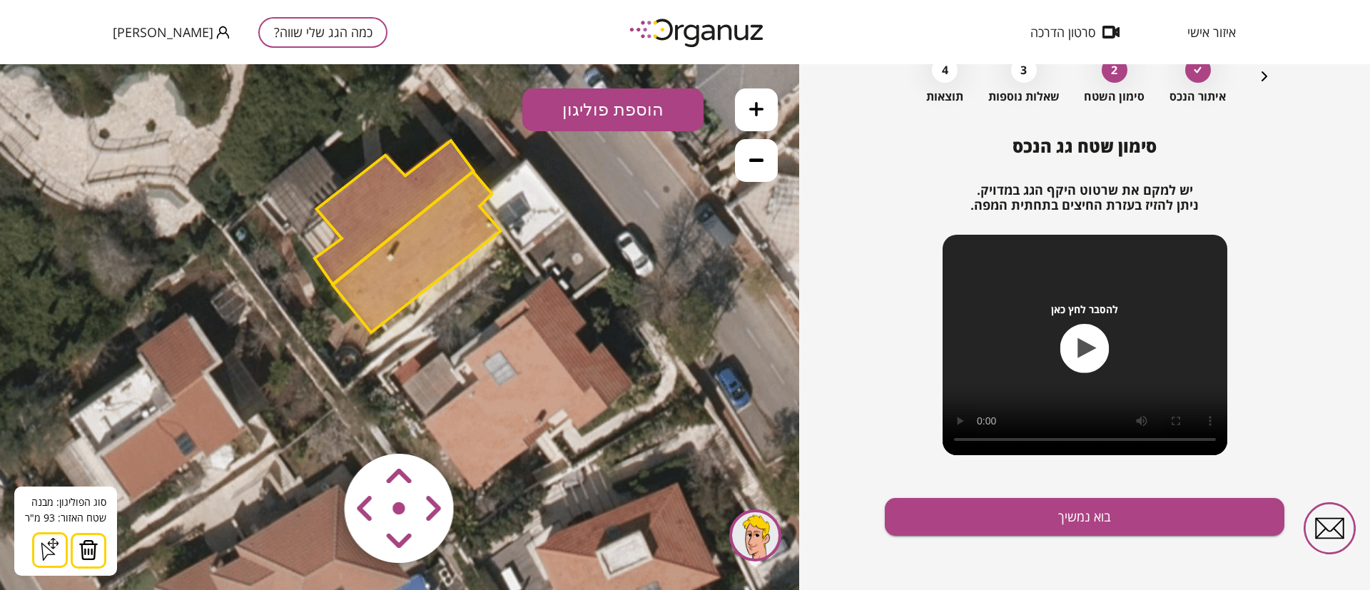
click at [87, 548] on img at bounding box center [88, 549] width 20 height 21
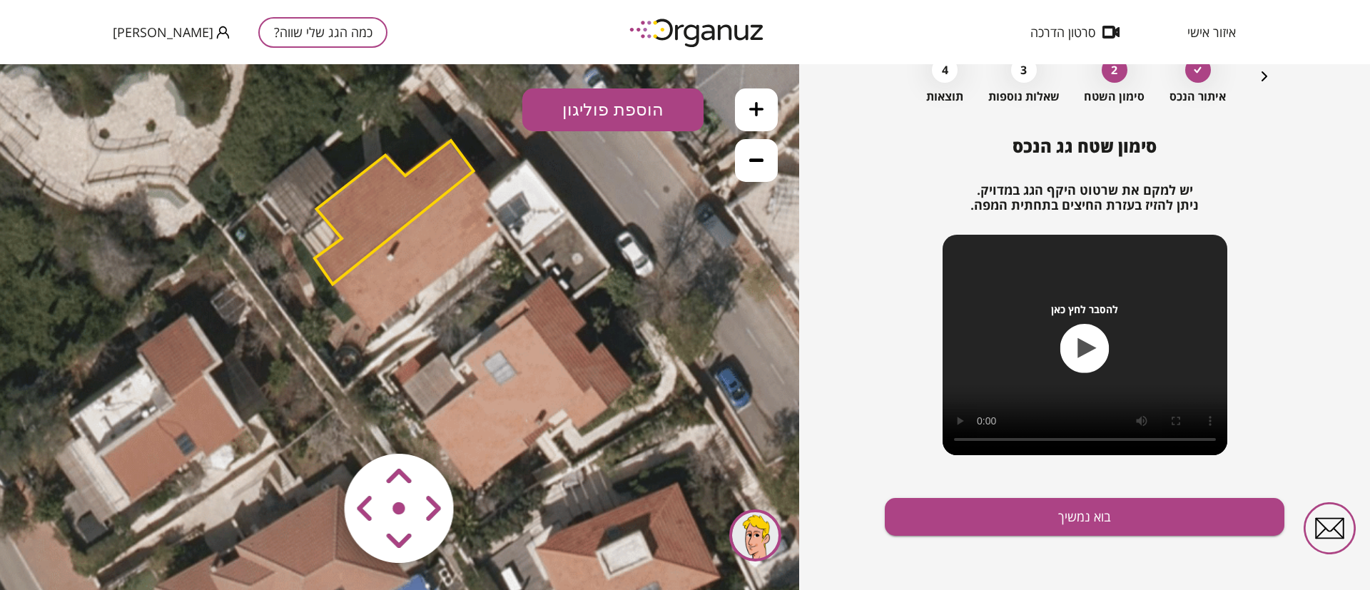
click at [365, 218] on polygon at bounding box center [394, 212] width 159 height 143
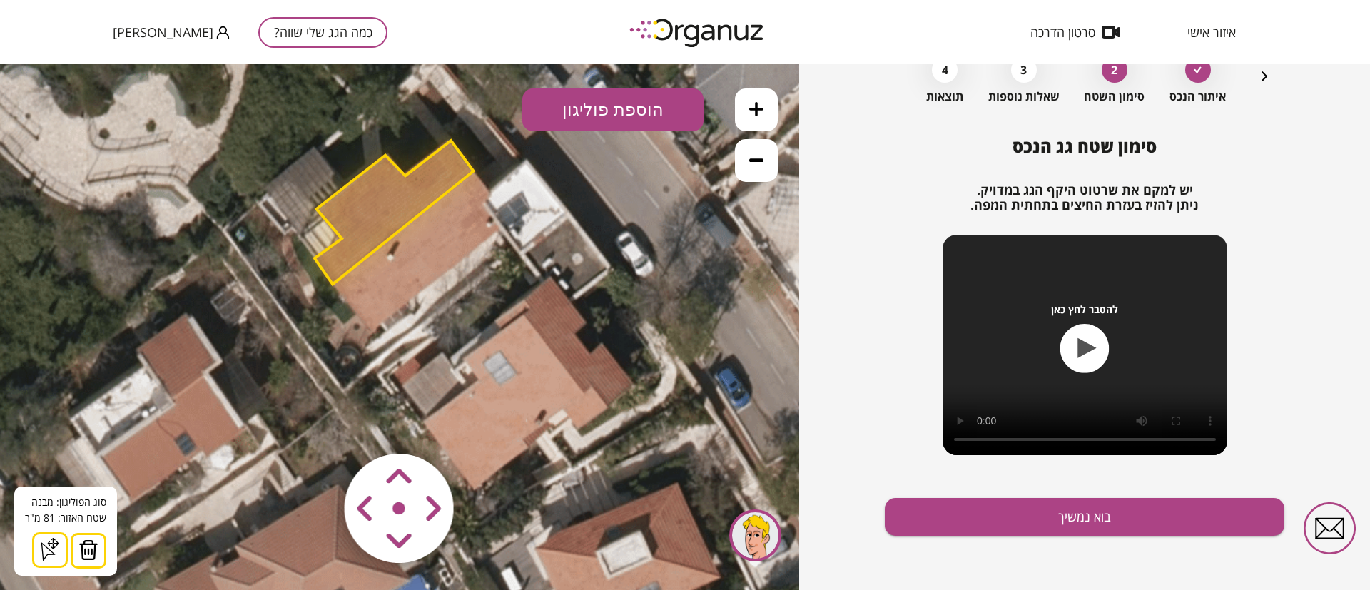
click at [82, 549] on img at bounding box center [88, 549] width 20 height 21
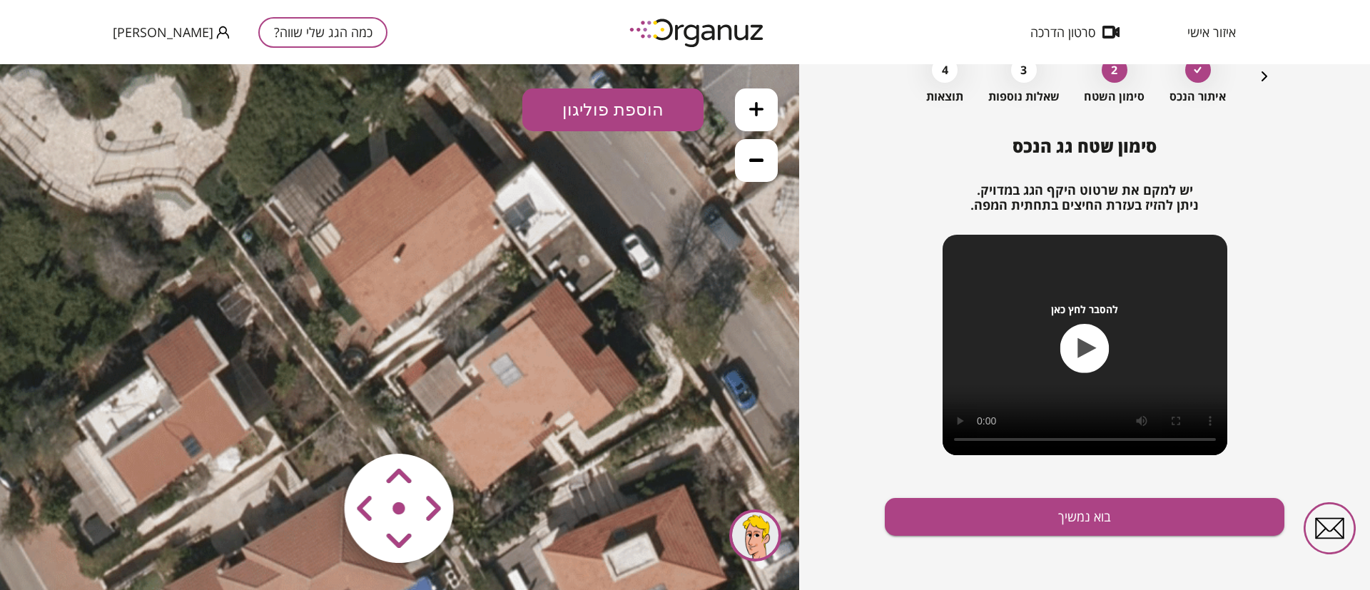
click at [541, 345] on icon at bounding box center [446, 309] width 1124 height 1124
click at [753, 156] on icon at bounding box center [756, 160] width 14 height 14
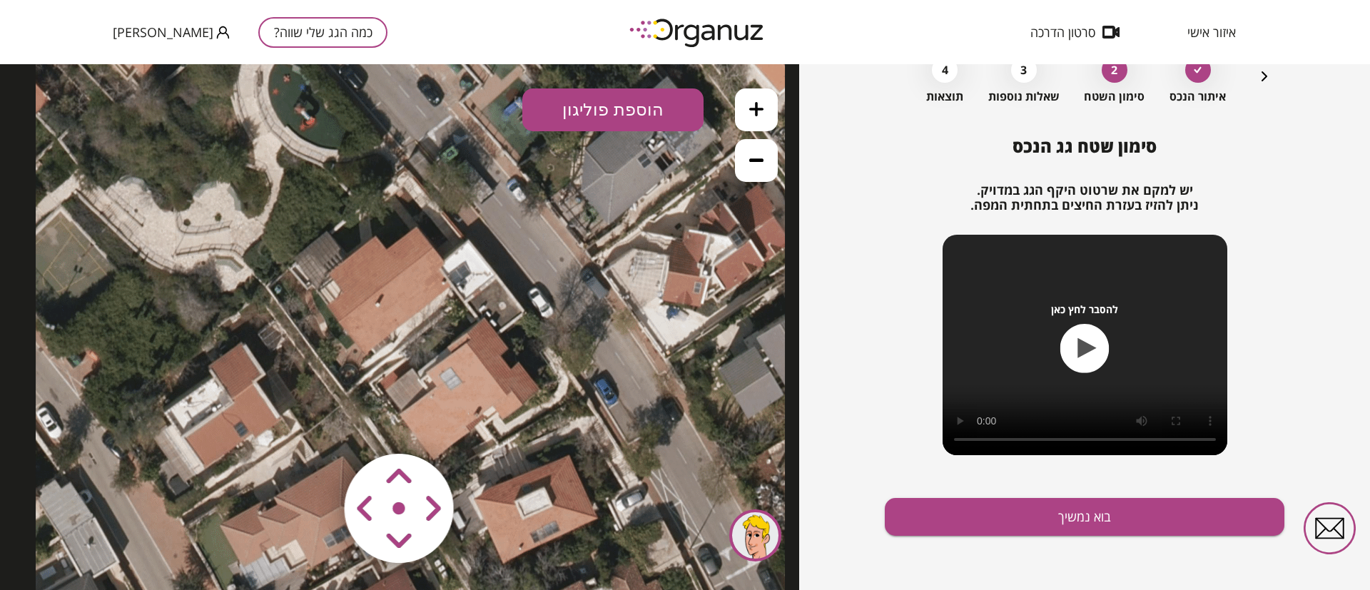
drag, startPoint x: 560, startPoint y: 300, endPoint x: 540, endPoint y: 323, distance: 30.3
click at [540, 323] on icon at bounding box center [410, 338] width 749 height 749
click at [605, 103] on button "הוספת פוליגון" at bounding box center [612, 109] width 181 height 43
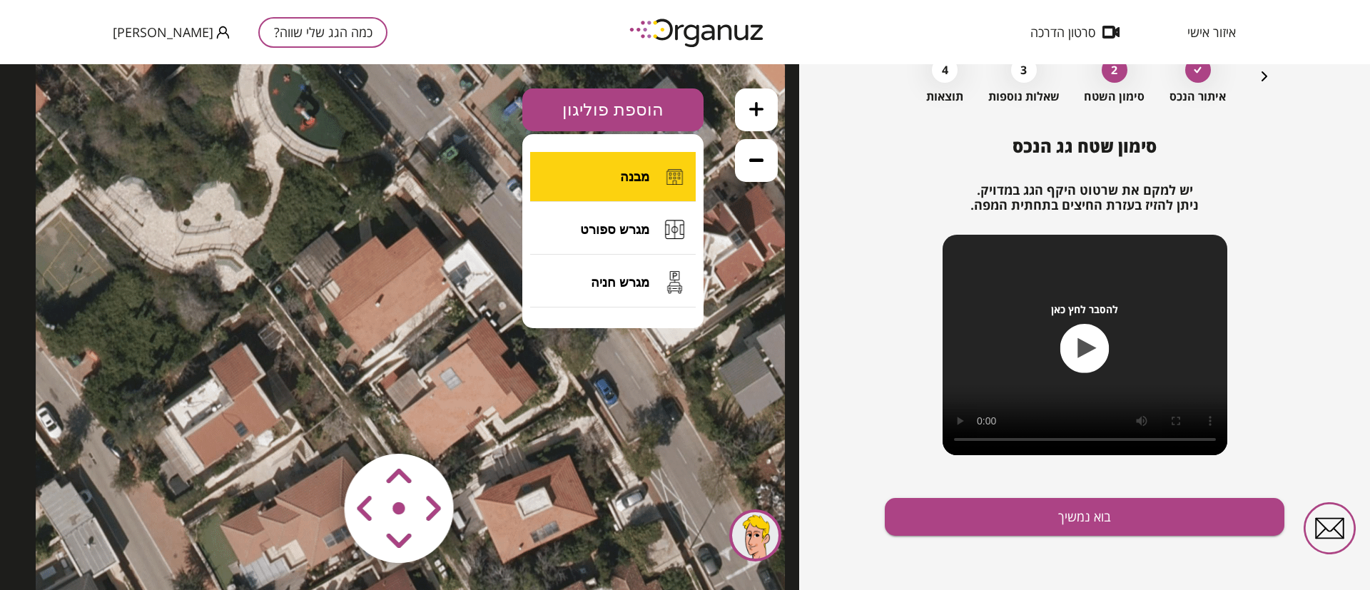
click at [607, 169] on button "מבנה" at bounding box center [612, 177] width 165 height 50
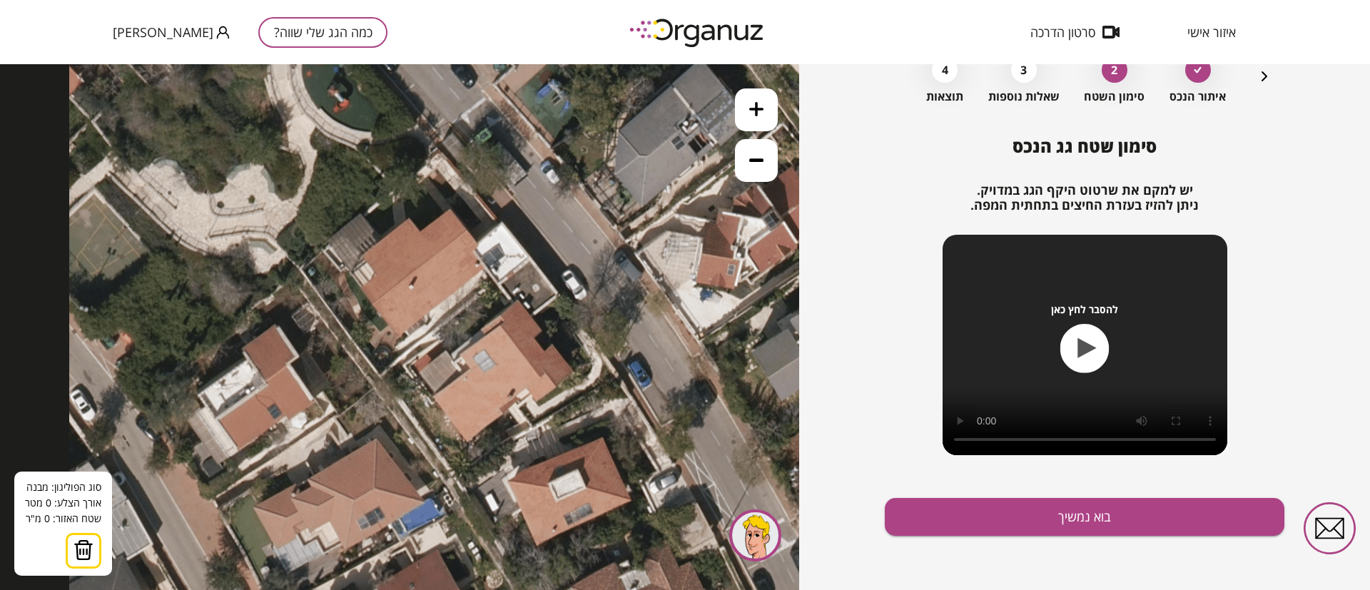
drag, startPoint x: 557, startPoint y: 257, endPoint x: 591, endPoint y: 239, distance: 38.0
click at [591, 239] on icon at bounding box center [443, 320] width 749 height 749
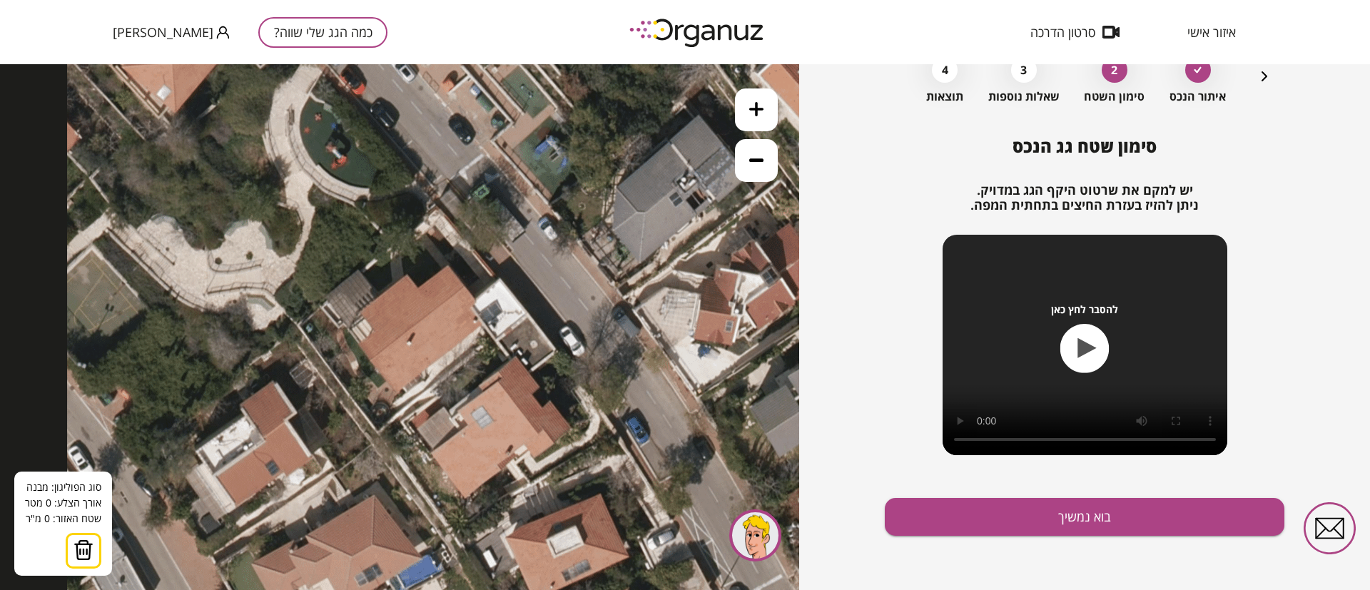
drag, startPoint x: 594, startPoint y: 103, endPoint x: 592, endPoint y: 159, distance: 56.4
click at [592, 159] on icon at bounding box center [441, 376] width 749 height 749
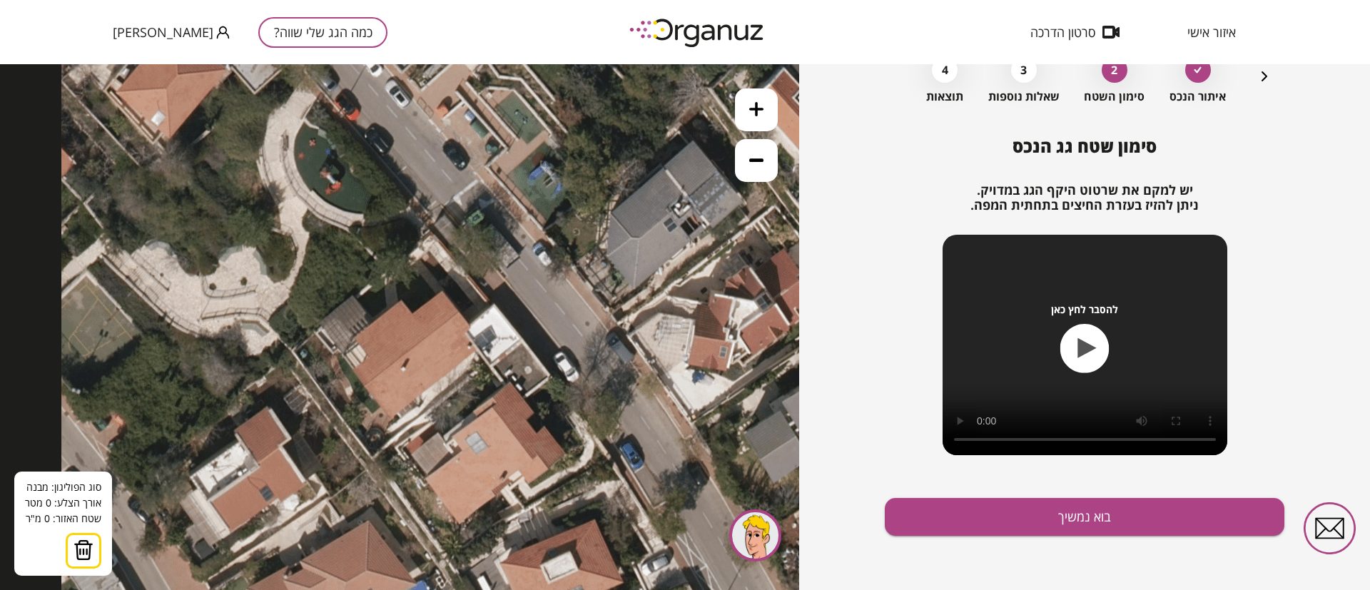
drag, startPoint x: 596, startPoint y: 123, endPoint x: 591, endPoint y: 149, distance: 26.3
click at [591, 149] on icon at bounding box center [435, 402] width 749 height 749
click at [91, 556] on img at bounding box center [83, 549] width 20 height 21
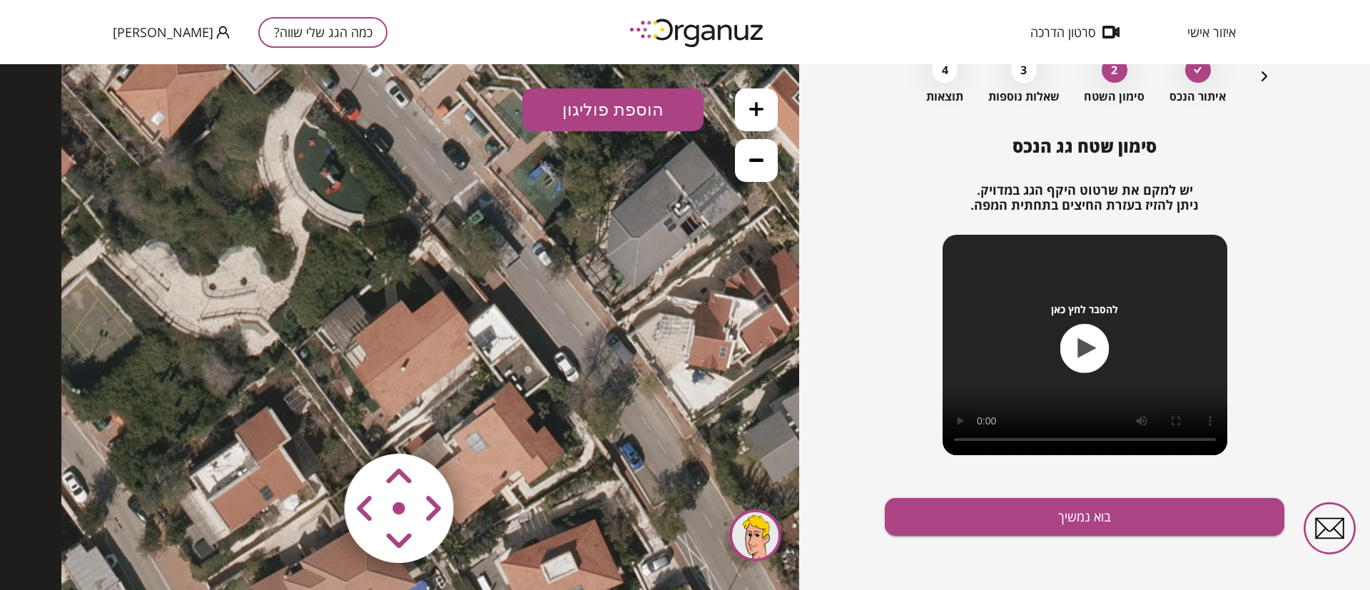
click at [626, 115] on button "הוספת פוליגון" at bounding box center [612, 109] width 181 height 43
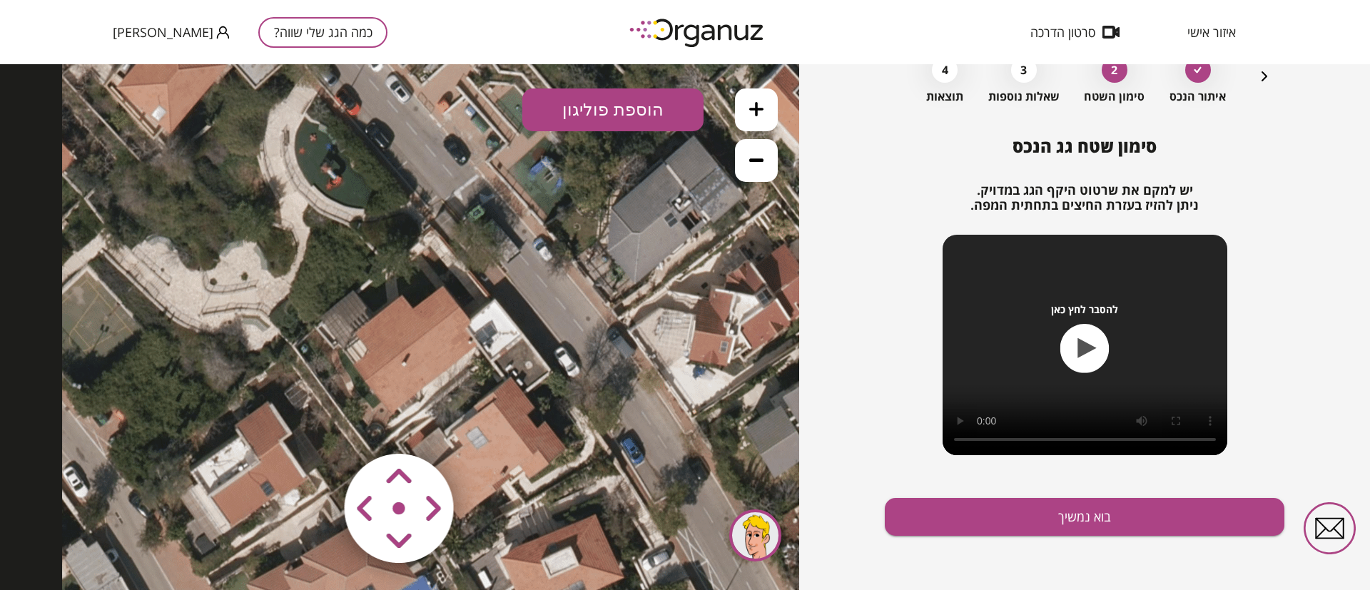
drag, startPoint x: 556, startPoint y: 329, endPoint x: 592, endPoint y: 265, distance: 73.4
click at [558, 325] on icon at bounding box center [436, 397] width 749 height 749
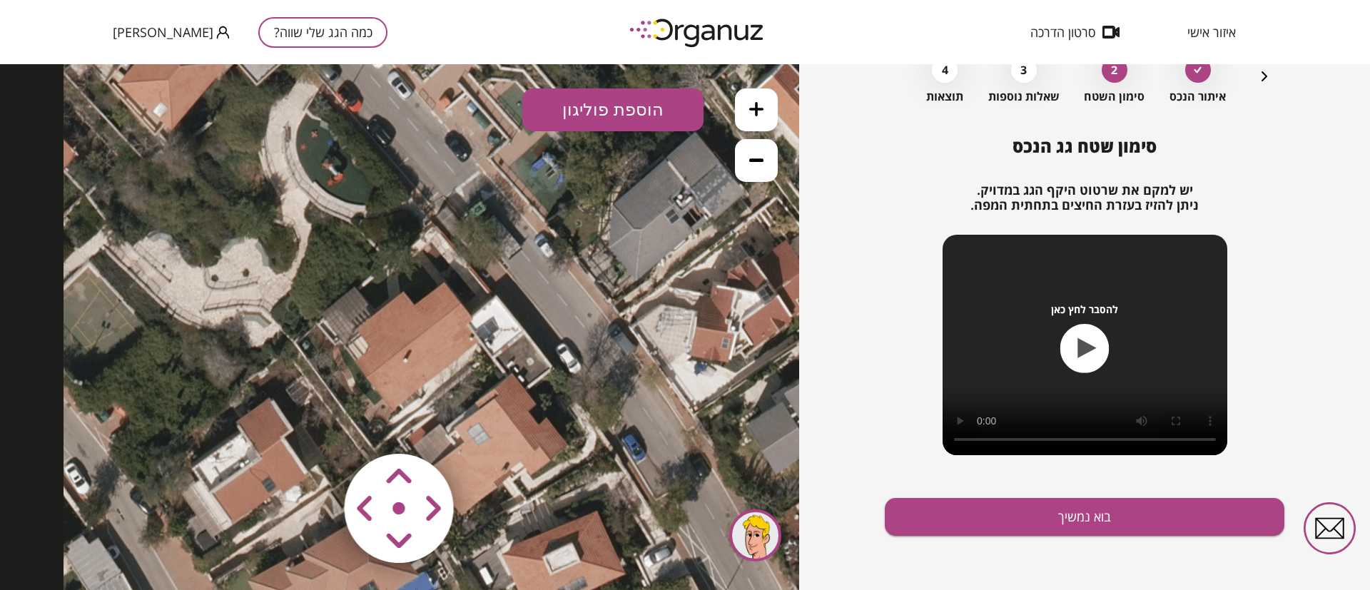
click at [623, 117] on button "הוספת פוליגון" at bounding box center [612, 109] width 181 height 43
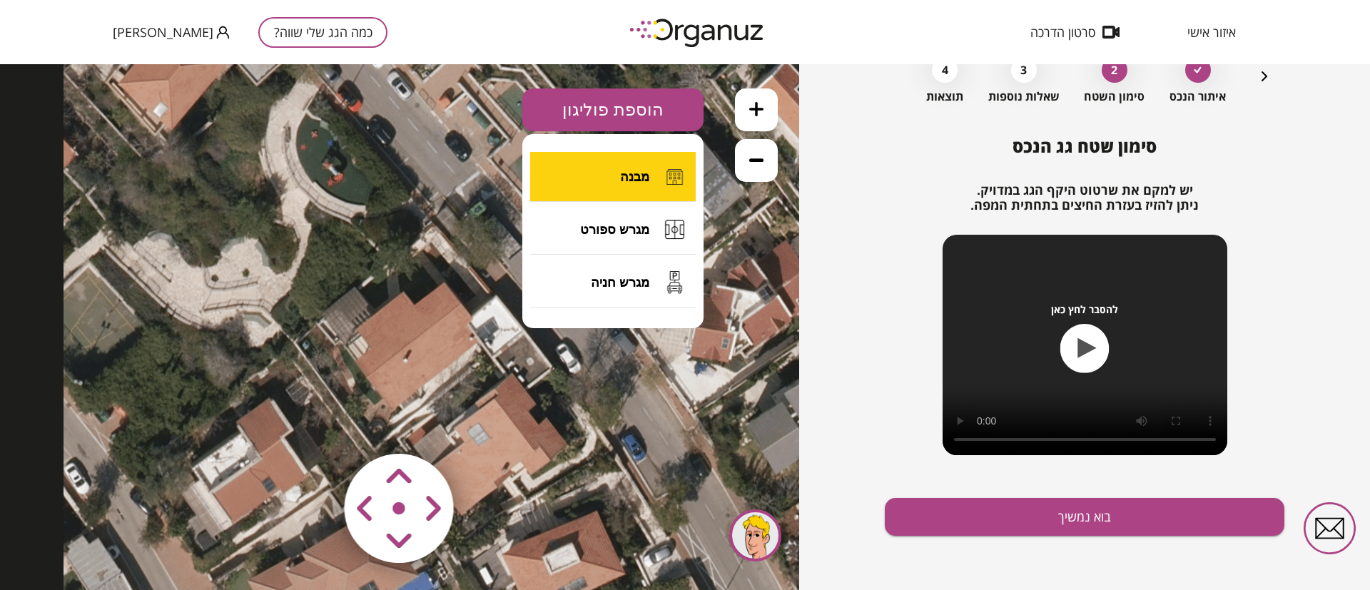
click at [608, 181] on button "מבנה" at bounding box center [612, 177] width 165 height 50
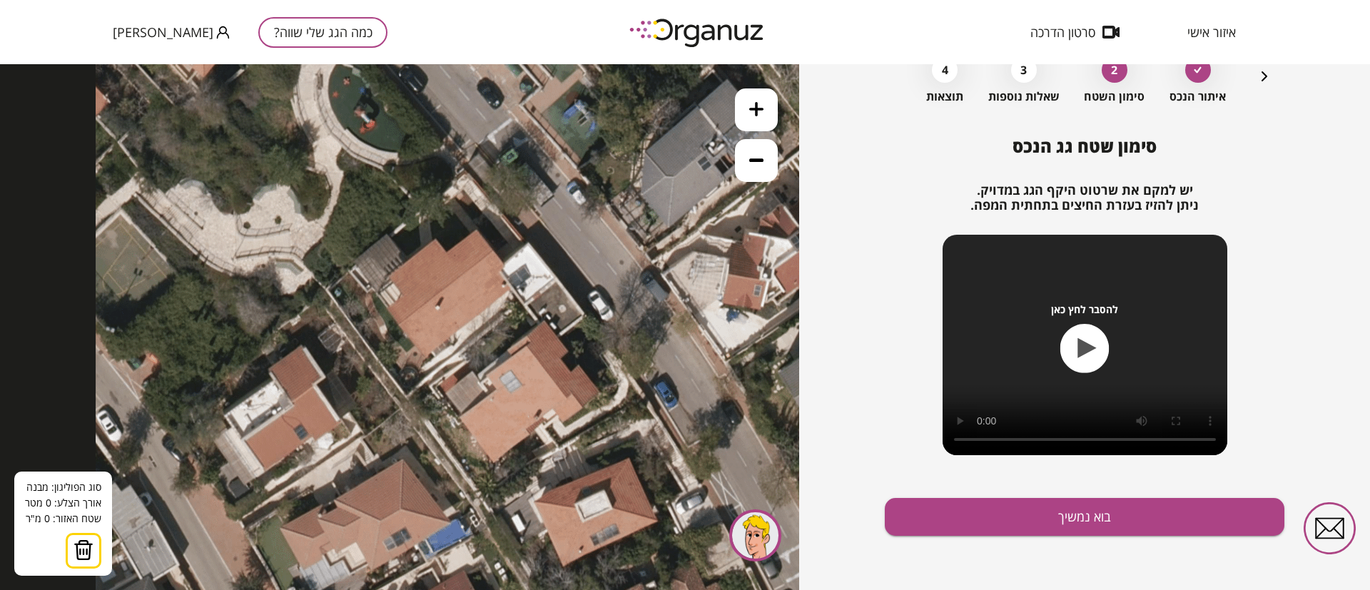
drag, startPoint x: 578, startPoint y: 286, endPoint x: 594, endPoint y: 263, distance: 28.1
click at [594, 263] on icon at bounding box center [470, 340] width 749 height 749
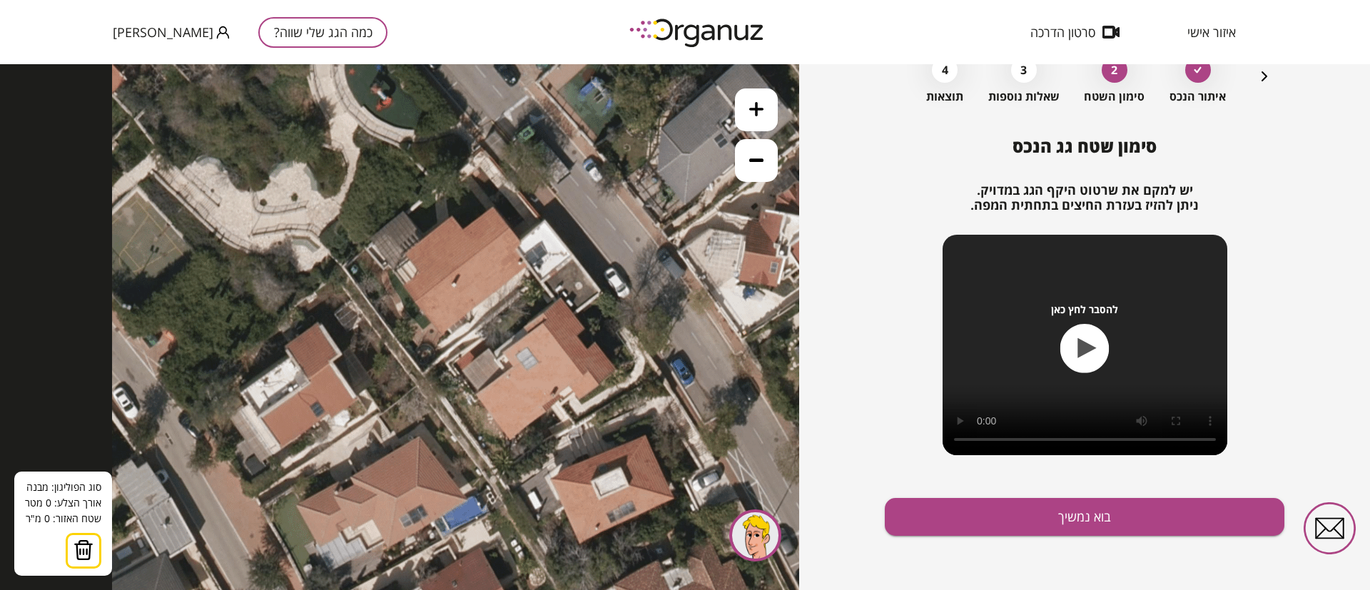
click at [747, 111] on button at bounding box center [756, 109] width 43 height 43
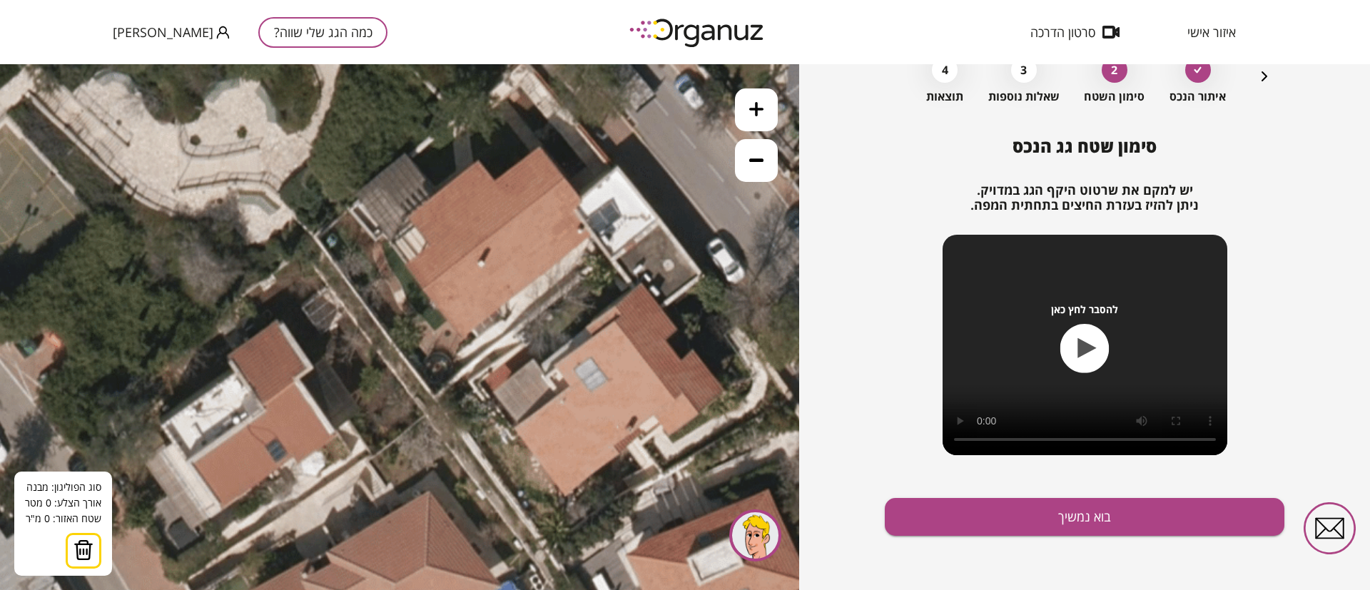
click at [747, 111] on button at bounding box center [756, 109] width 43 height 43
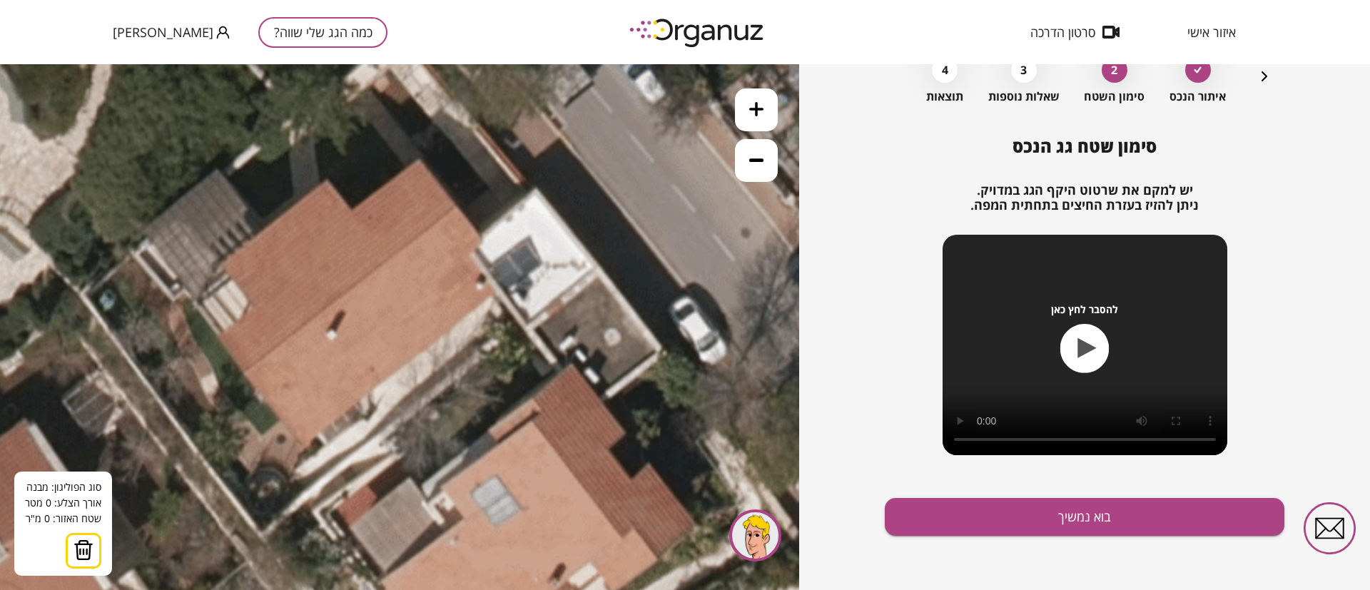
drag, startPoint x: 470, startPoint y: 311, endPoint x: 394, endPoint y: 336, distance: 80.3
click at [386, 366] on icon at bounding box center [405, 410] width 1686 height 1686
click at [755, 116] on button at bounding box center [756, 109] width 43 height 43
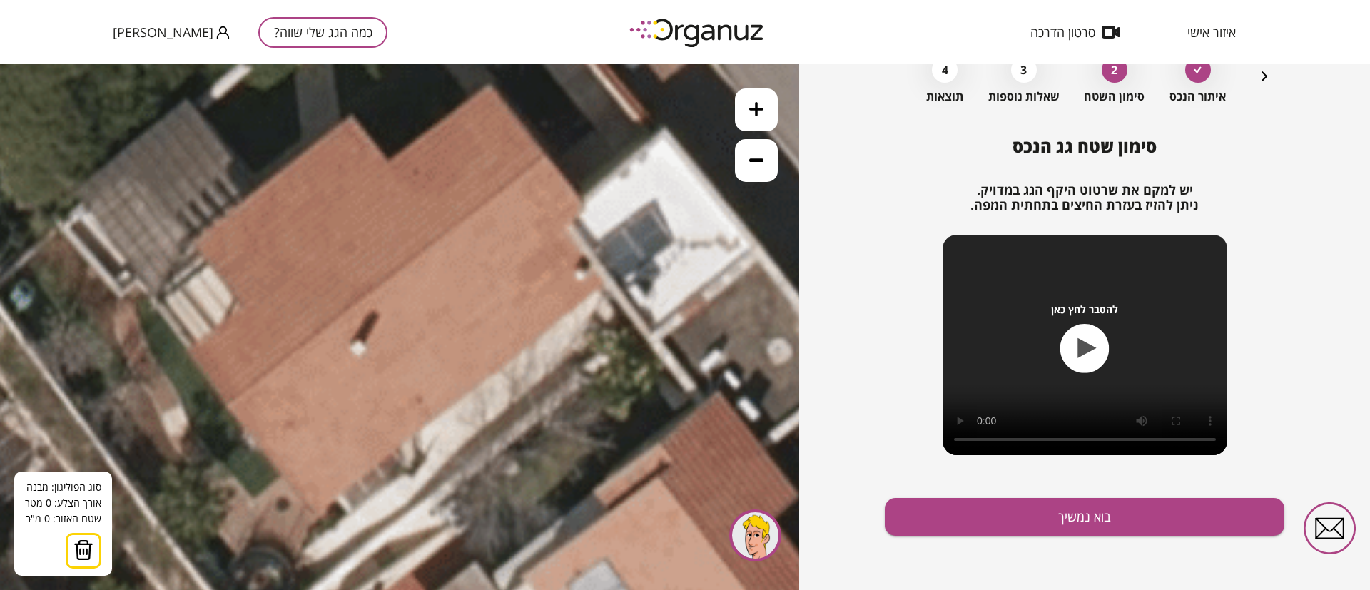
drag, startPoint x: 571, startPoint y: 262, endPoint x: 631, endPoint y: 268, distance: 60.9
click at [631, 268] on icon at bounding box center [469, 461] width 2528 height 2528
click at [546, 154] on icon at bounding box center [469, 459] width 2528 height 2528
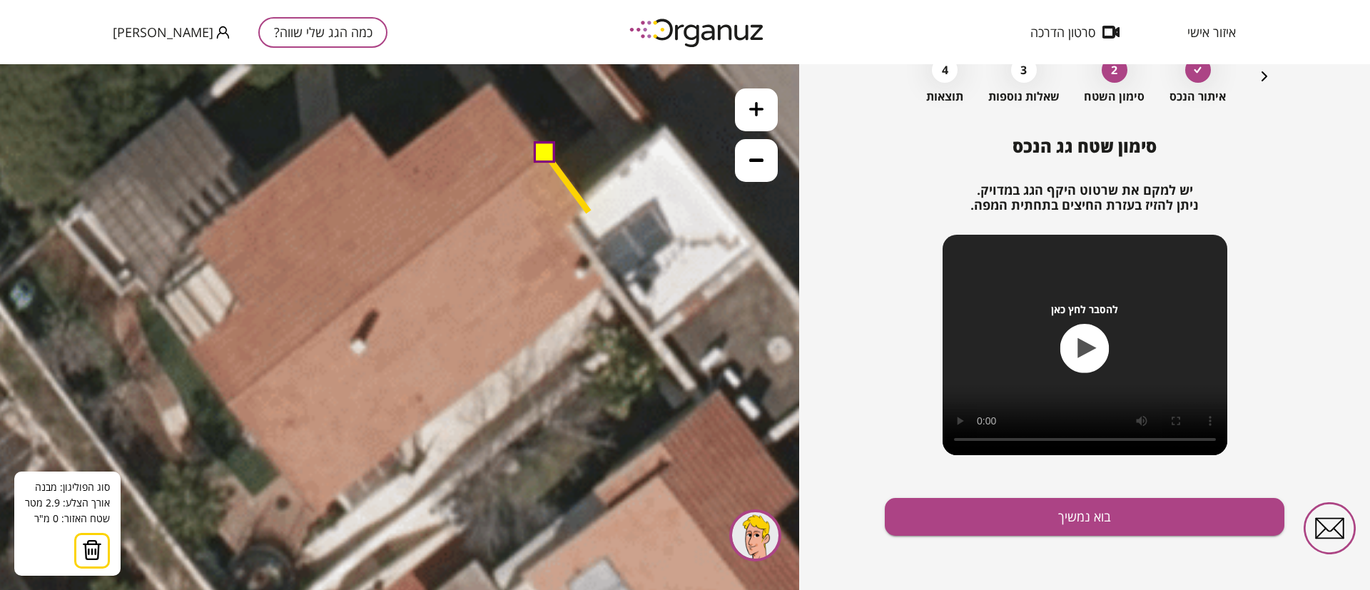
click at [588, 212] on icon at bounding box center [469, 459] width 2528 height 2528
click at [584, 208] on icon at bounding box center [468, 459] width 2528 height 2528
click at [564, 225] on polygon at bounding box center [564, 189] width 39 height 71
click at [603, 280] on icon at bounding box center [468, 459] width 2528 height 2528
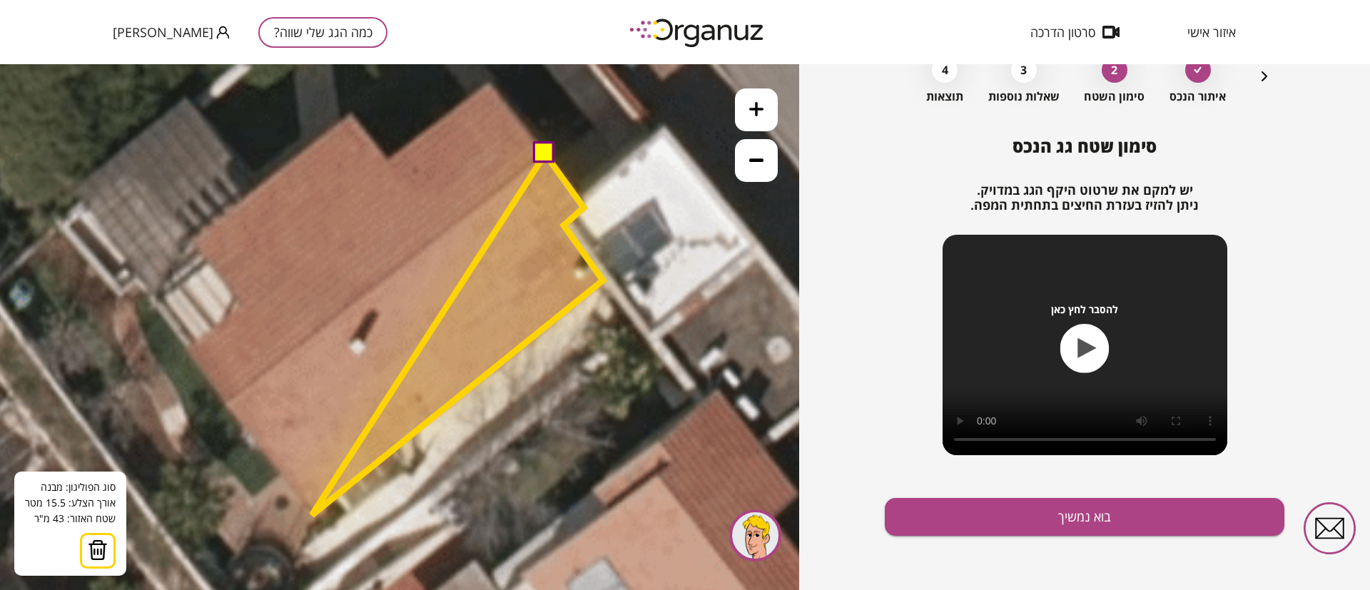
click at [312, 515] on icon at bounding box center [468, 459] width 2528 height 2528
click at [314, 516] on polygon at bounding box center [459, 335] width 290 height 362
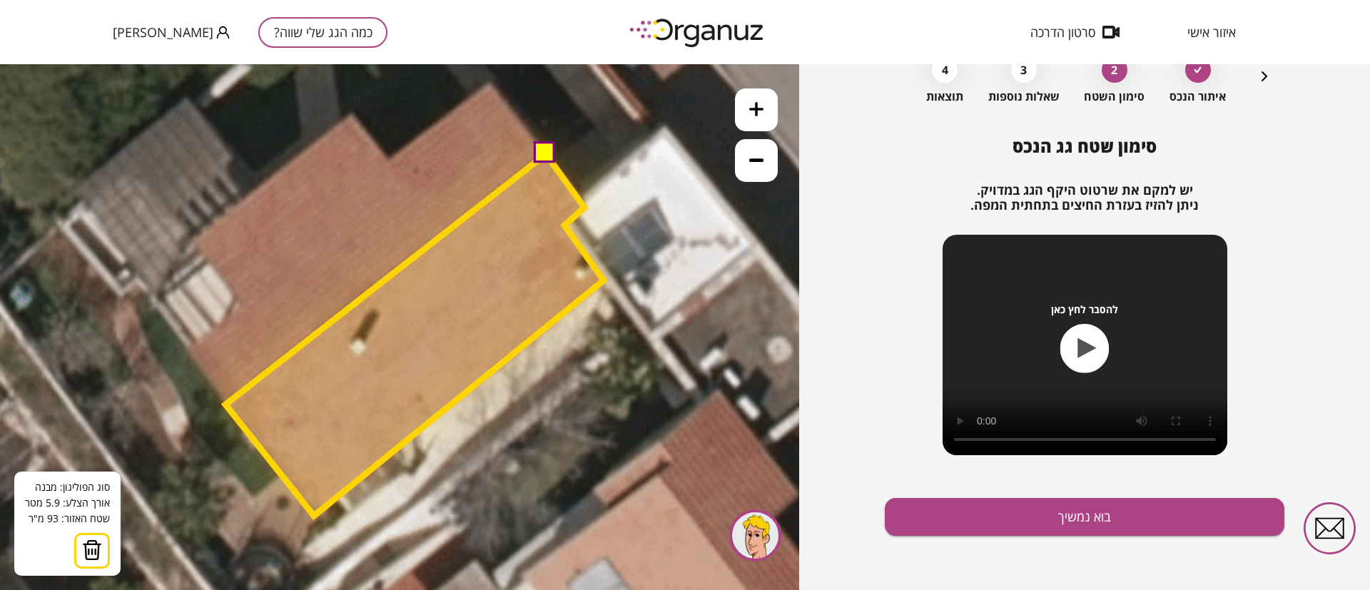
click at [225, 404] on polygon at bounding box center [414, 335] width 378 height 362
click at [539, 151] on button at bounding box center [544, 152] width 21 height 21
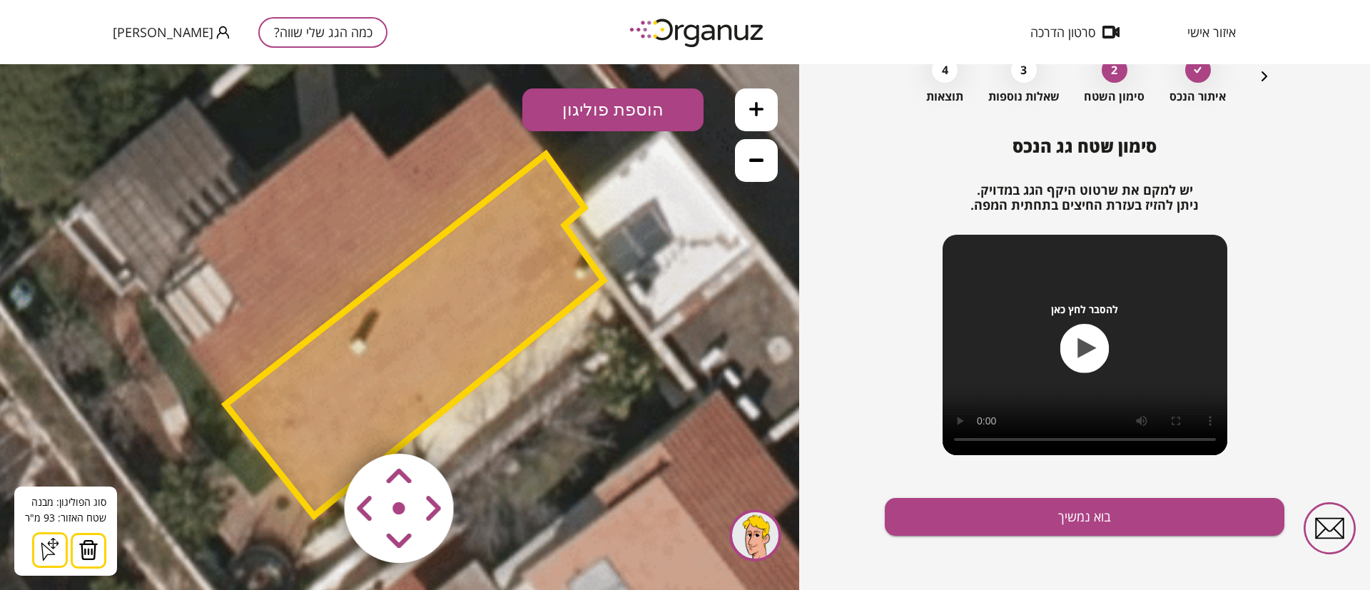
click at [652, 109] on button "הוספת פוליגון" at bounding box center [612, 109] width 181 height 43
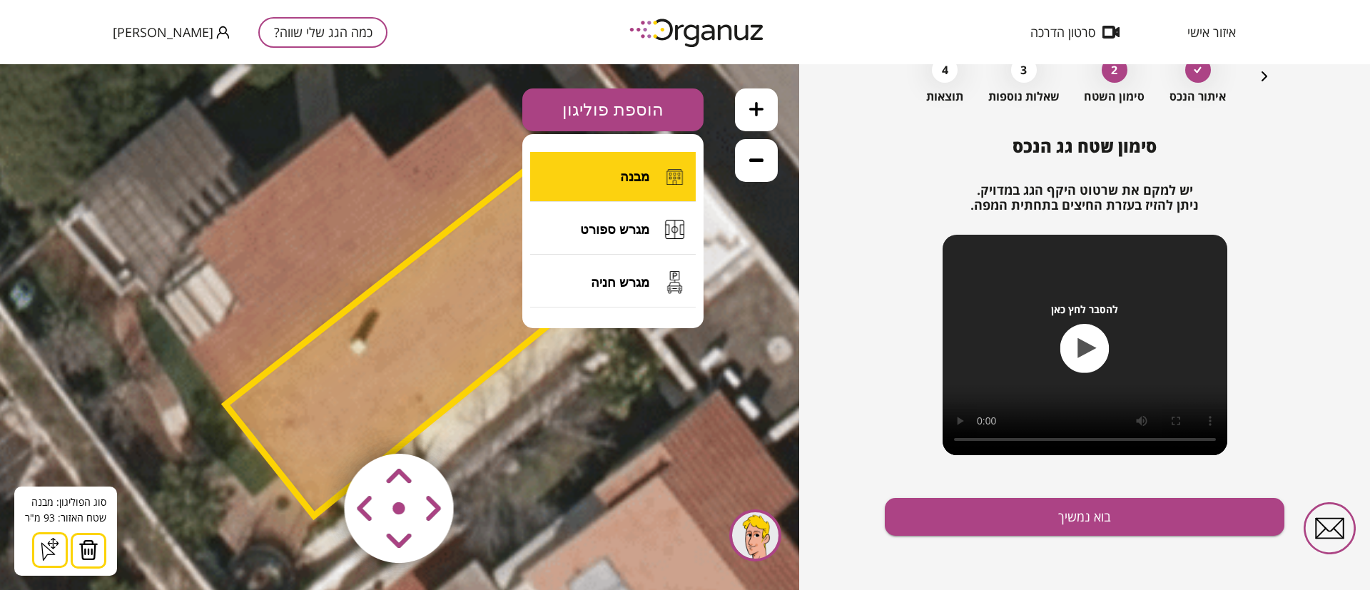
click at [655, 172] on button "מבנה" at bounding box center [612, 177] width 165 height 50
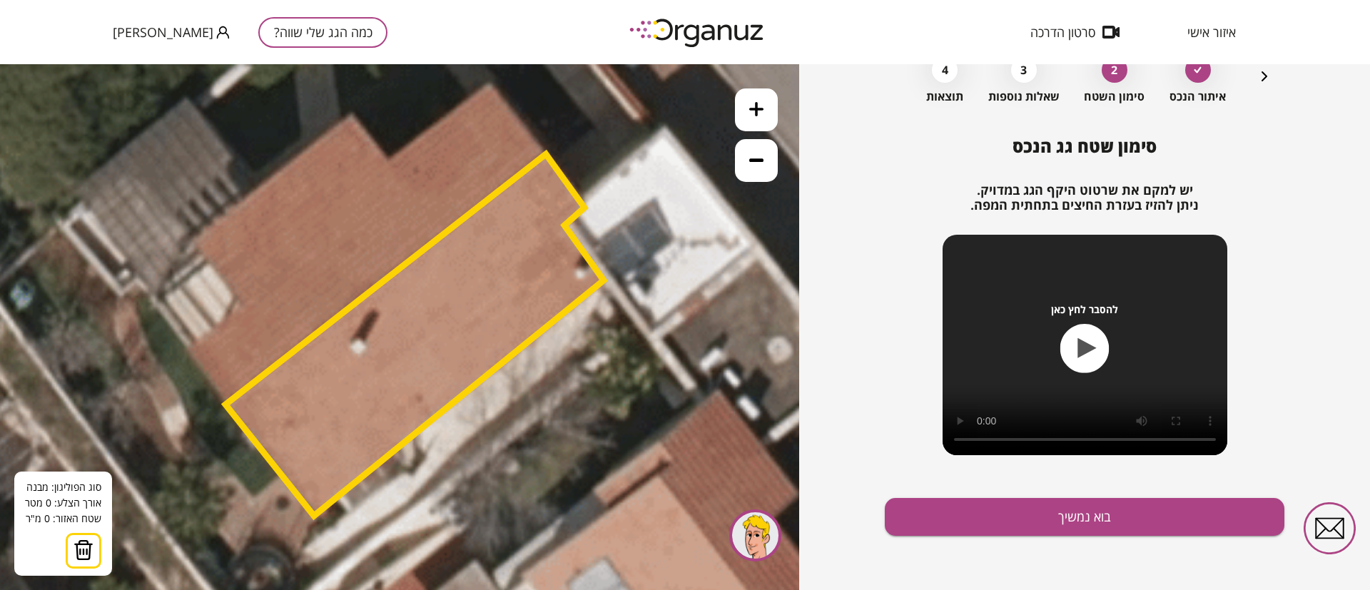
click at [762, 169] on button at bounding box center [756, 160] width 43 height 43
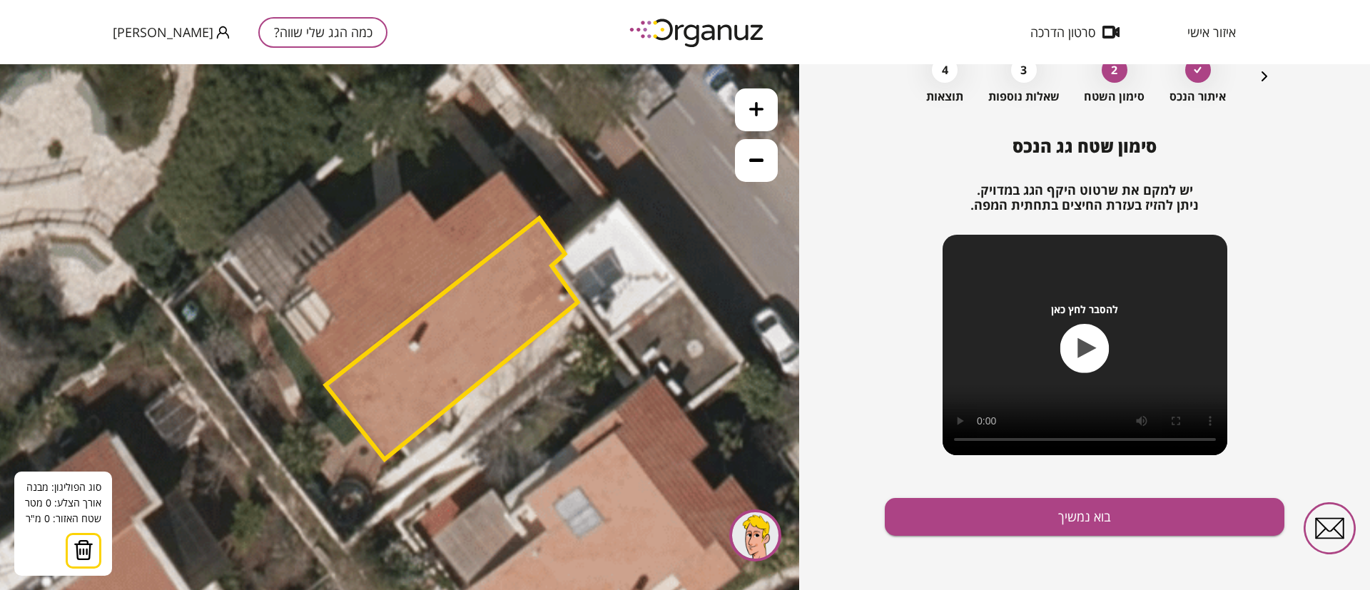
drag, startPoint x: 658, startPoint y: 232, endPoint x: 701, endPoint y: 238, distance: 44.0
click at [701, 238] on icon at bounding box center [488, 422] width 1686 height 1686
click at [760, 105] on icon at bounding box center [756, 109] width 14 height 14
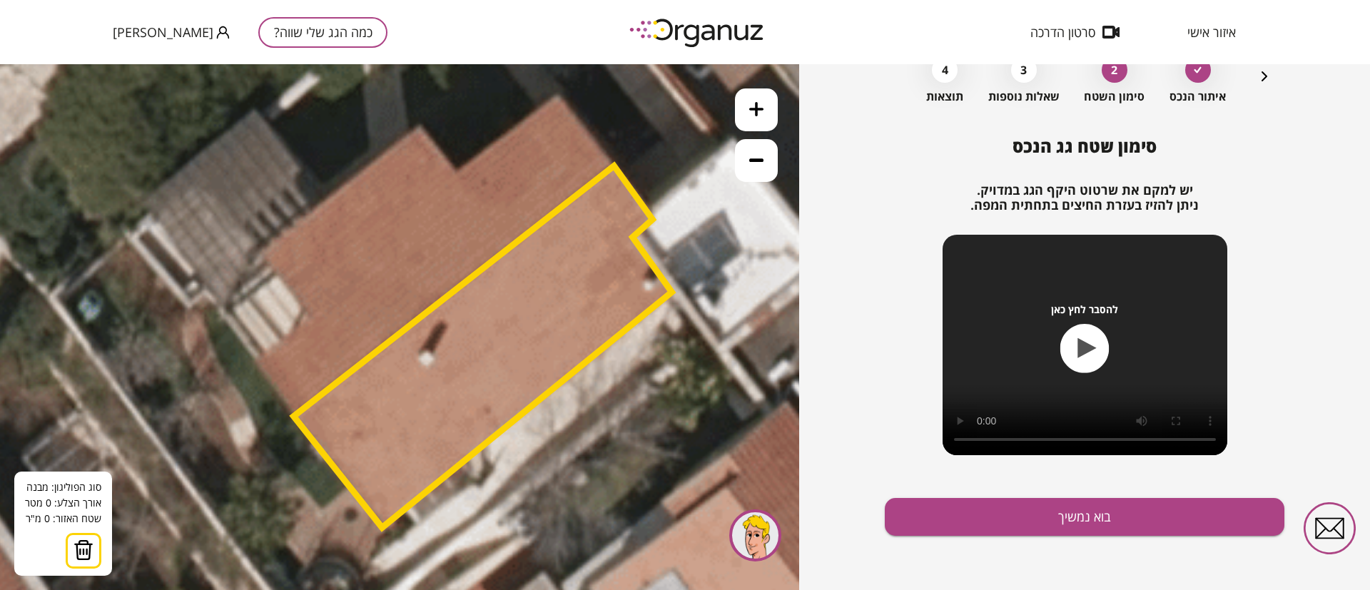
drag, startPoint x: 638, startPoint y: 266, endPoint x: 671, endPoint y: 291, distance: 41.2
click at [671, 295] on polygon at bounding box center [483, 347] width 378 height 362
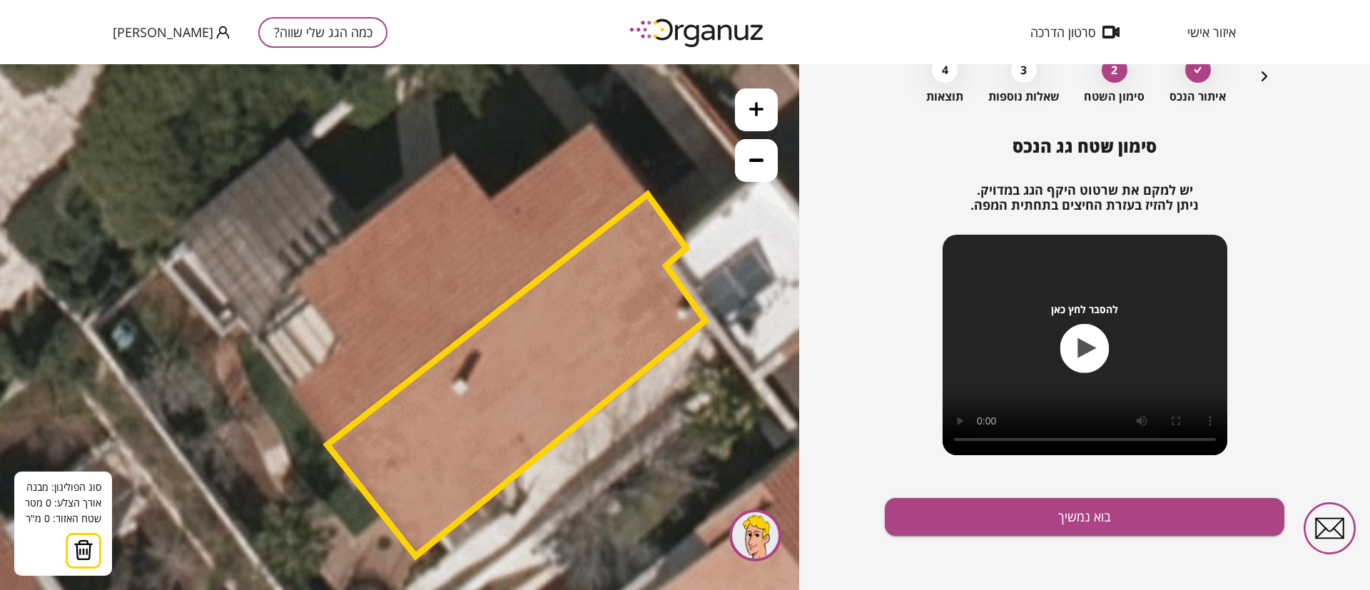
click at [591, 124] on icon at bounding box center [570, 499] width 2528 height 2528
click at [646, 195] on polygon at bounding box center [516, 376] width 378 height 362
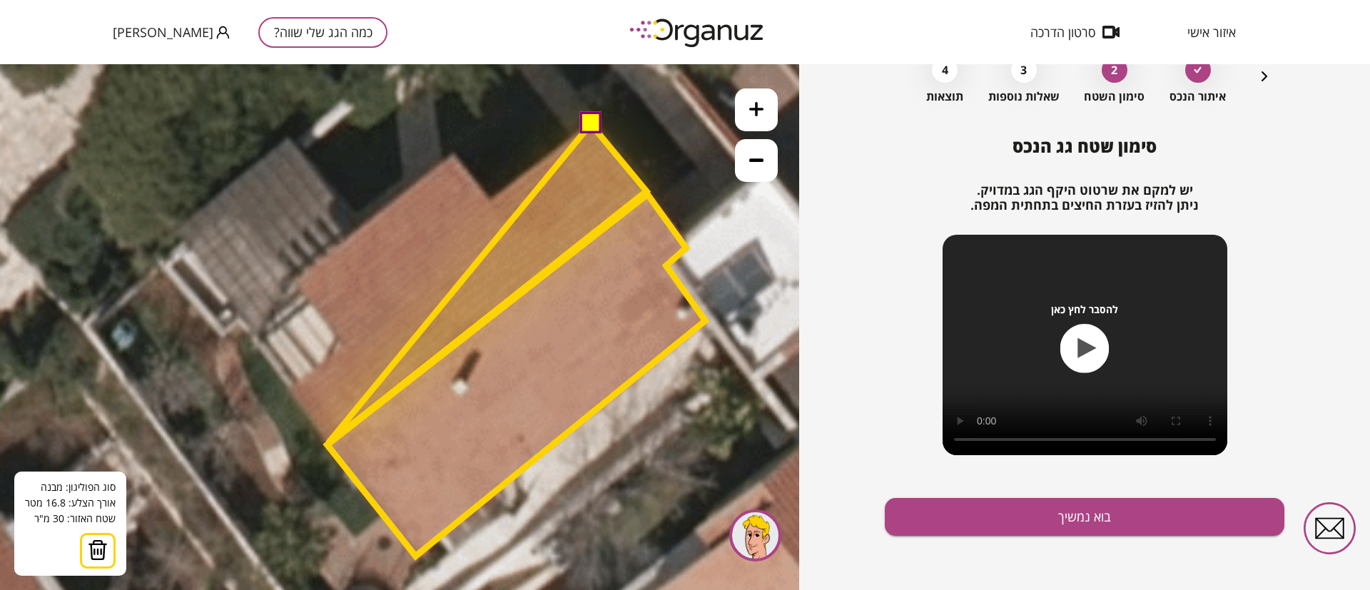
click at [328, 443] on polygon at bounding box center [487, 283] width 318 height 319
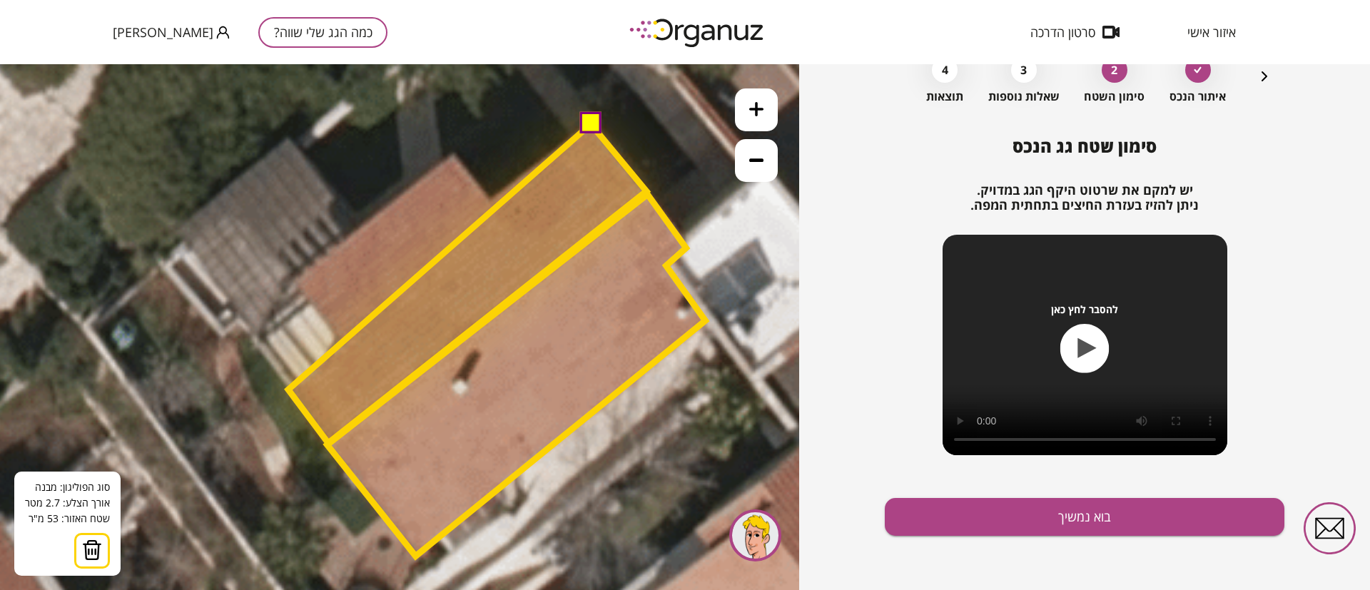
click at [288, 389] on polygon at bounding box center [467, 283] width 358 height 319
click at [348, 337] on polygon at bounding box center [467, 283] width 358 height 319
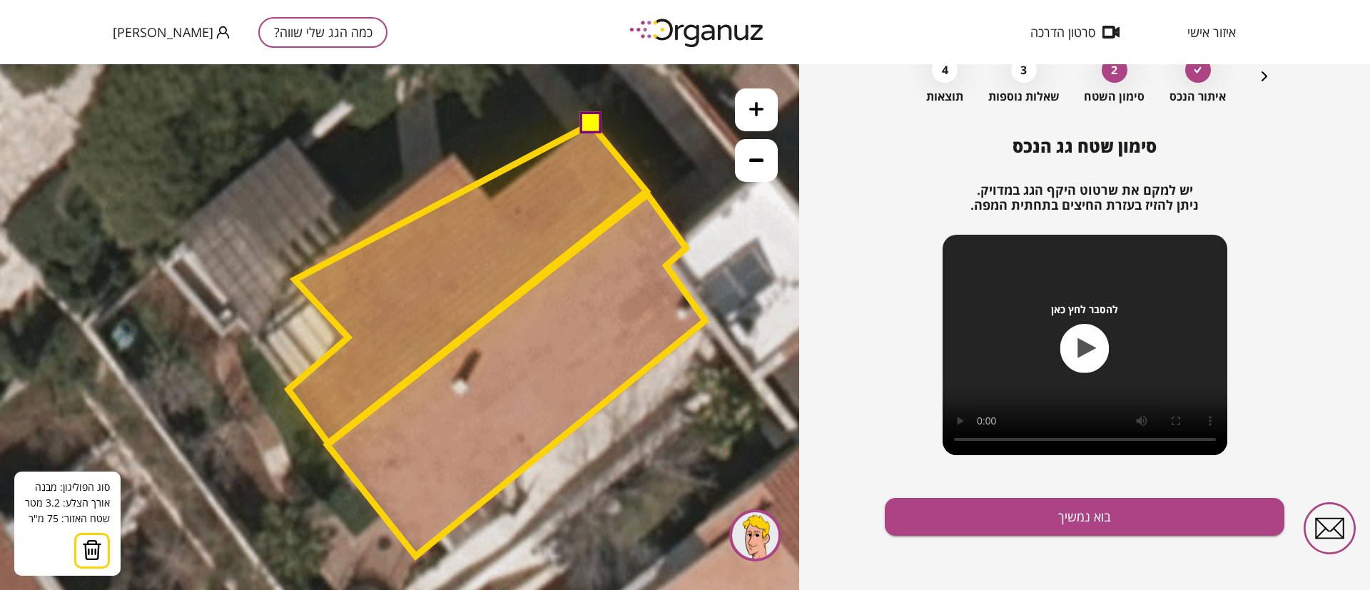
click at [295, 280] on polygon at bounding box center [467, 283] width 358 height 319
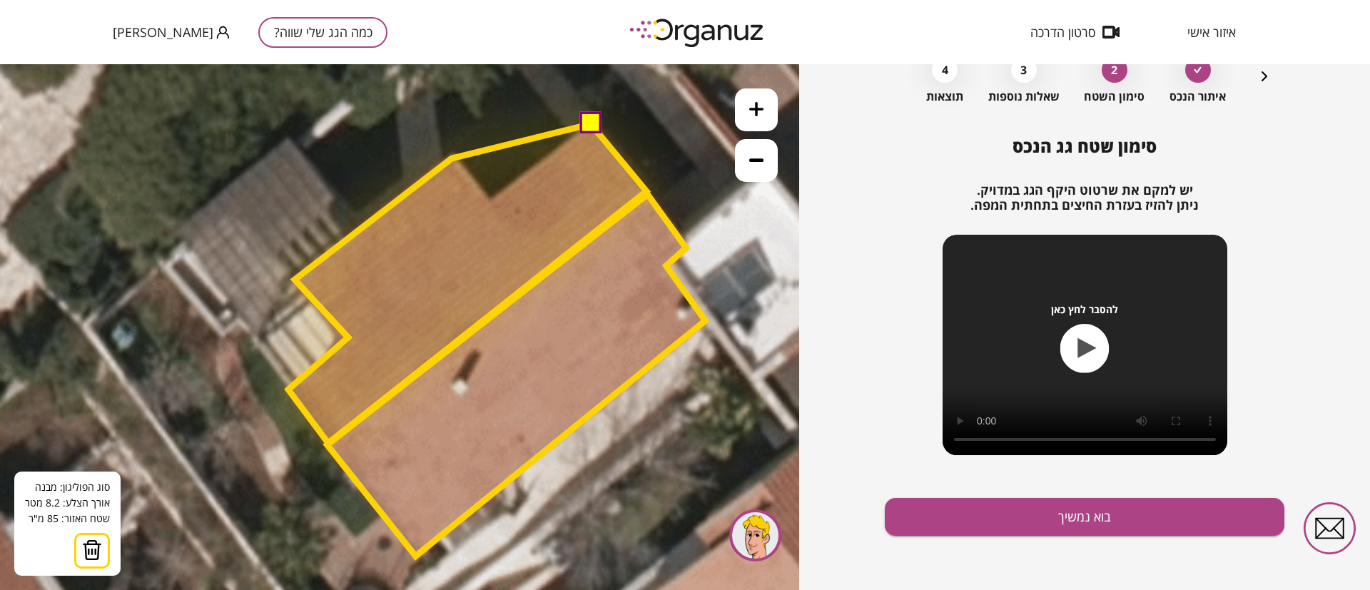
click at [452, 158] on polygon at bounding box center [467, 283] width 358 height 319
click at [494, 204] on polygon at bounding box center [467, 283] width 358 height 319
click at [595, 121] on button at bounding box center [589, 122] width 21 height 21
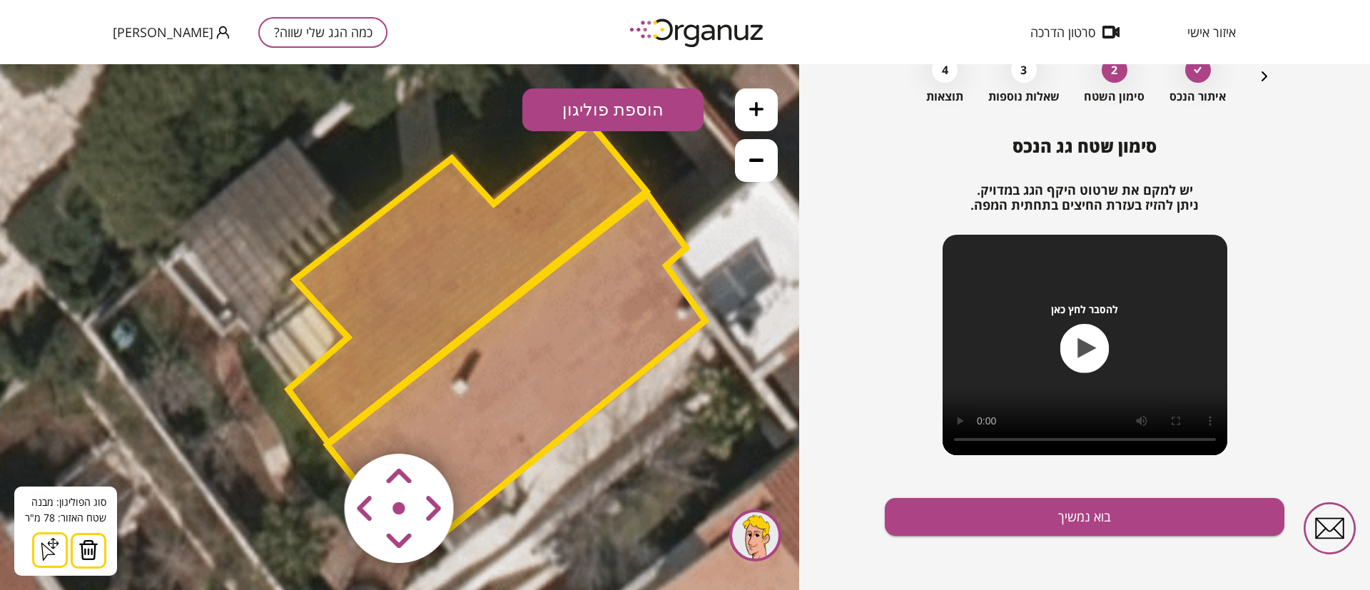
drag, startPoint x: 767, startPoint y: 168, endPoint x: 755, endPoint y: 183, distance: 18.7
click at [767, 167] on button at bounding box center [756, 160] width 43 height 43
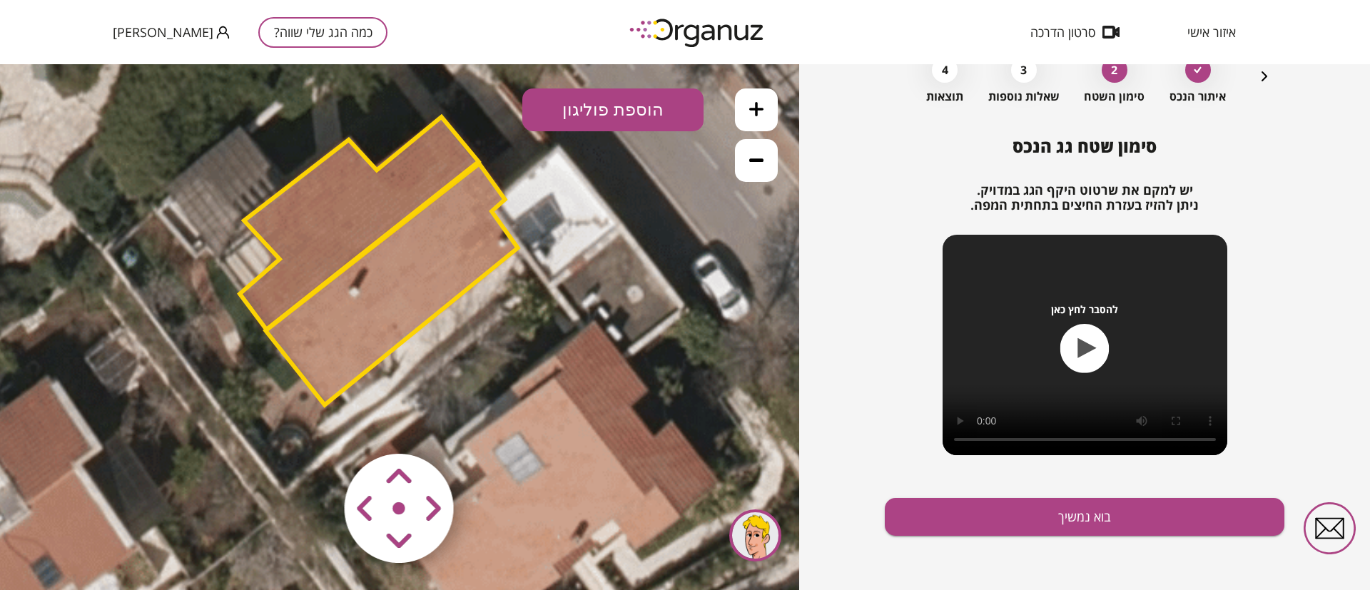
drag, startPoint x: 656, startPoint y: 297, endPoint x: 571, endPoint y: 223, distance: 113.7
click at [571, 223] on icon at bounding box center [428, 367] width 1686 height 1686
click at [459, 241] on polygon at bounding box center [391, 283] width 252 height 241
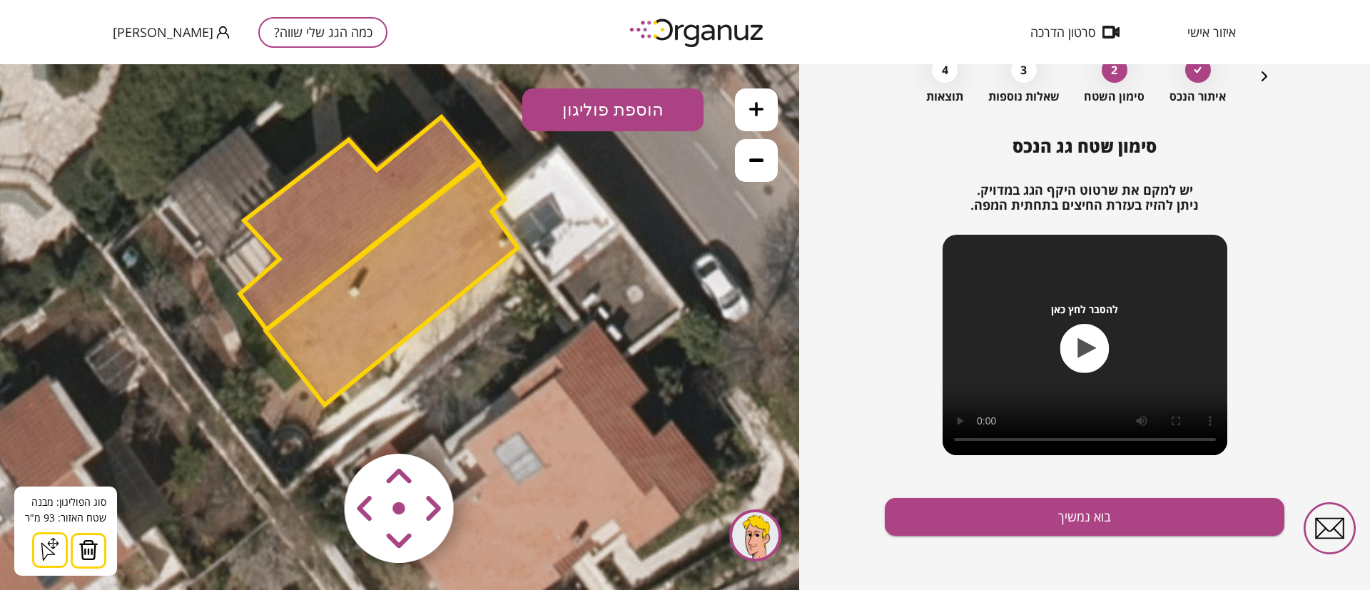
click at [450, 254] on polygon at bounding box center [391, 283] width 252 height 241
click at [344, 203] on polygon at bounding box center [359, 223] width 239 height 213
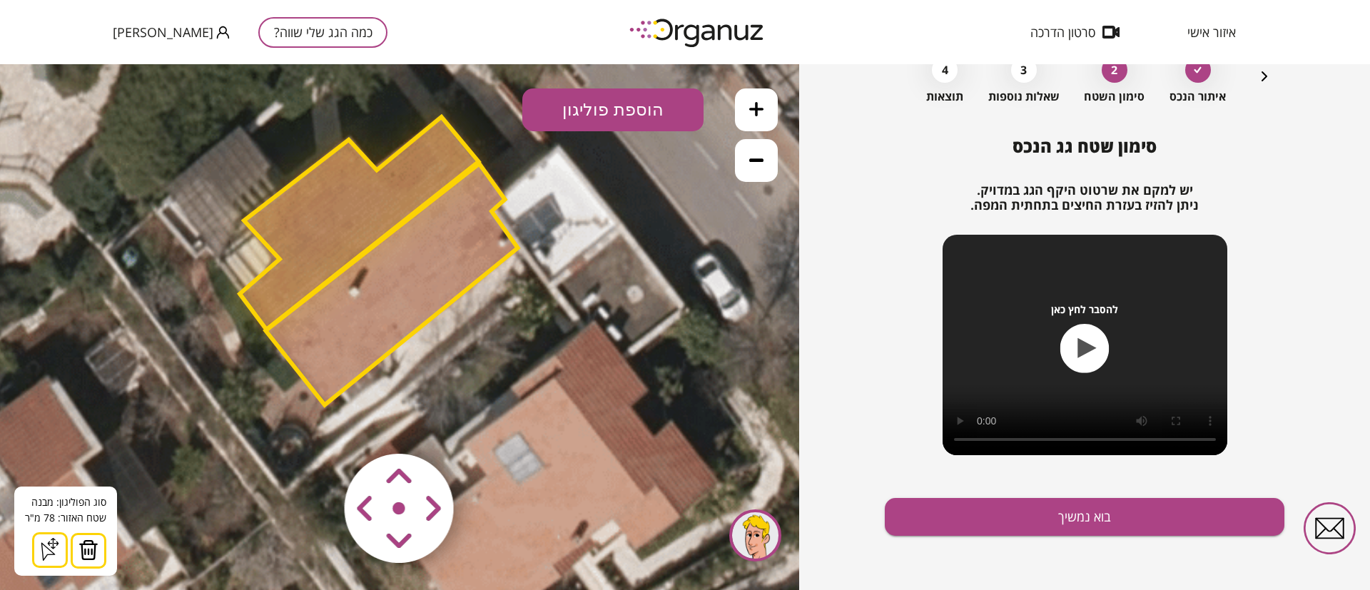
click at [761, 167] on button at bounding box center [756, 160] width 43 height 43
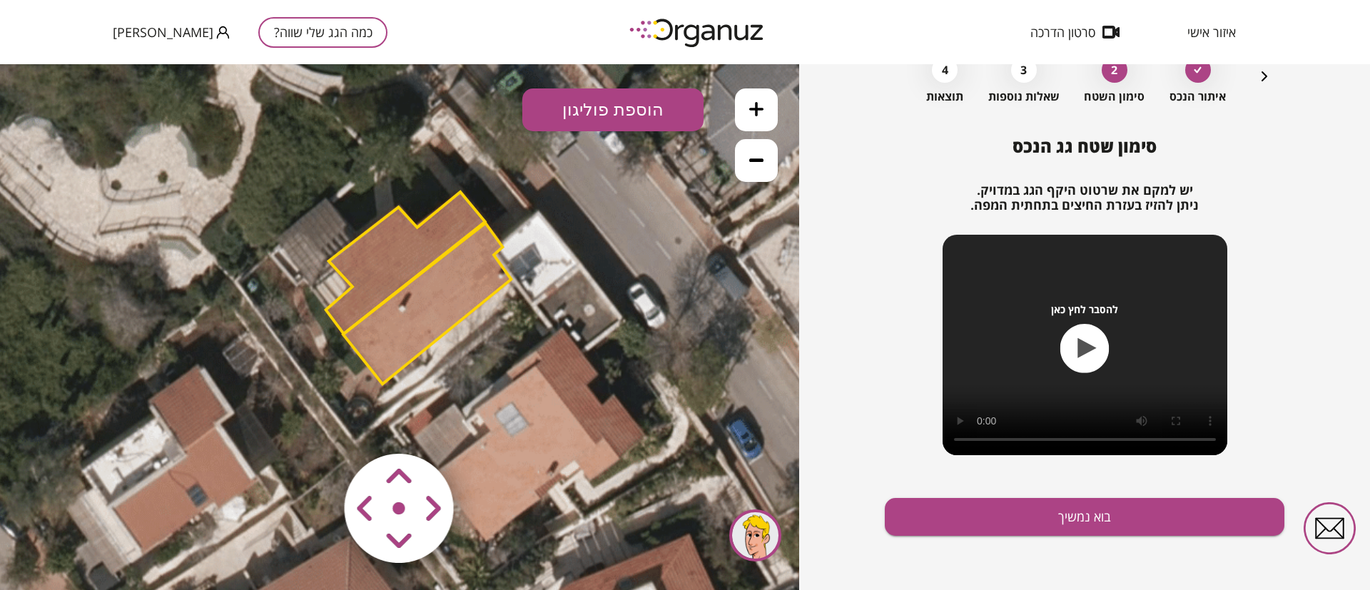
drag, startPoint x: 626, startPoint y: 310, endPoint x: 658, endPoint y: 315, distance: 33.2
click at [658, 315] on icon at bounding box center [451, 359] width 1124 height 1124
drag, startPoint x: 611, startPoint y: 111, endPoint x: 609, endPoint y: 138, distance: 26.5
click at [611, 111] on button "הוספת פוליגון" at bounding box center [612, 109] width 181 height 43
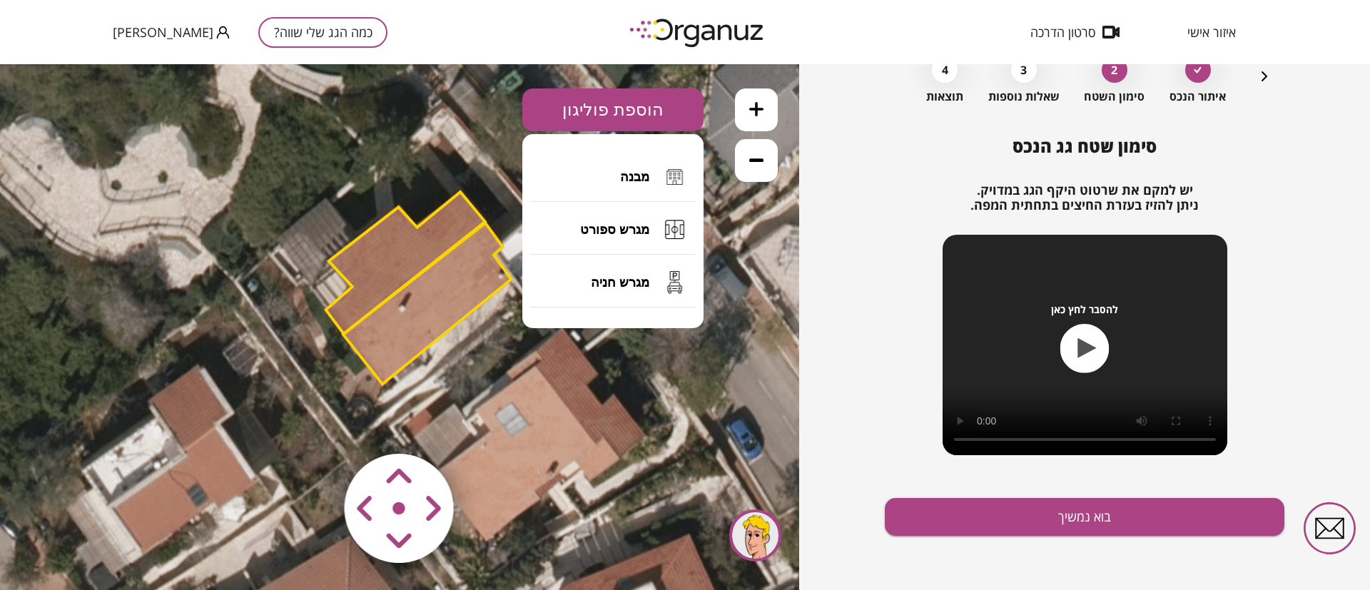
drag, startPoint x: 606, startPoint y: 180, endPoint x: 610, endPoint y: 213, distance: 33.0
click at [606, 179] on button "מבנה" at bounding box center [612, 177] width 165 height 50
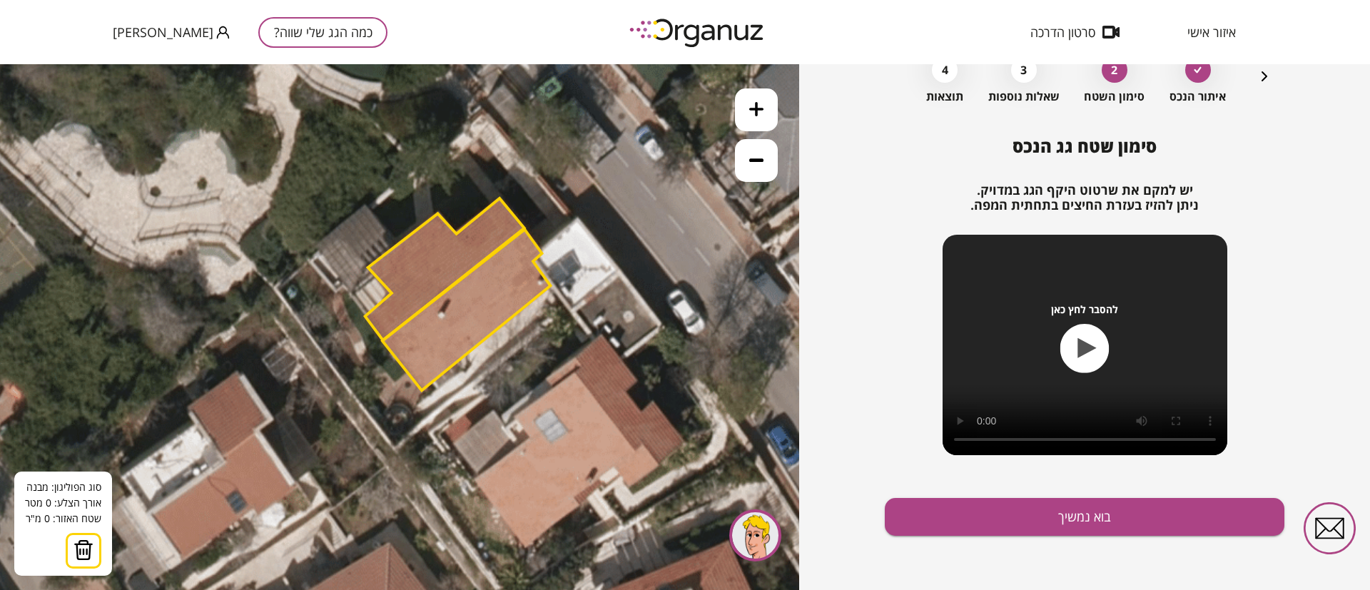
drag, startPoint x: 651, startPoint y: 385, endPoint x: 691, endPoint y: 392, distance: 39.9
click at [691, 392] on icon at bounding box center [491, 365] width 1124 height 1124
